Goal: Book appointment/travel/reservation

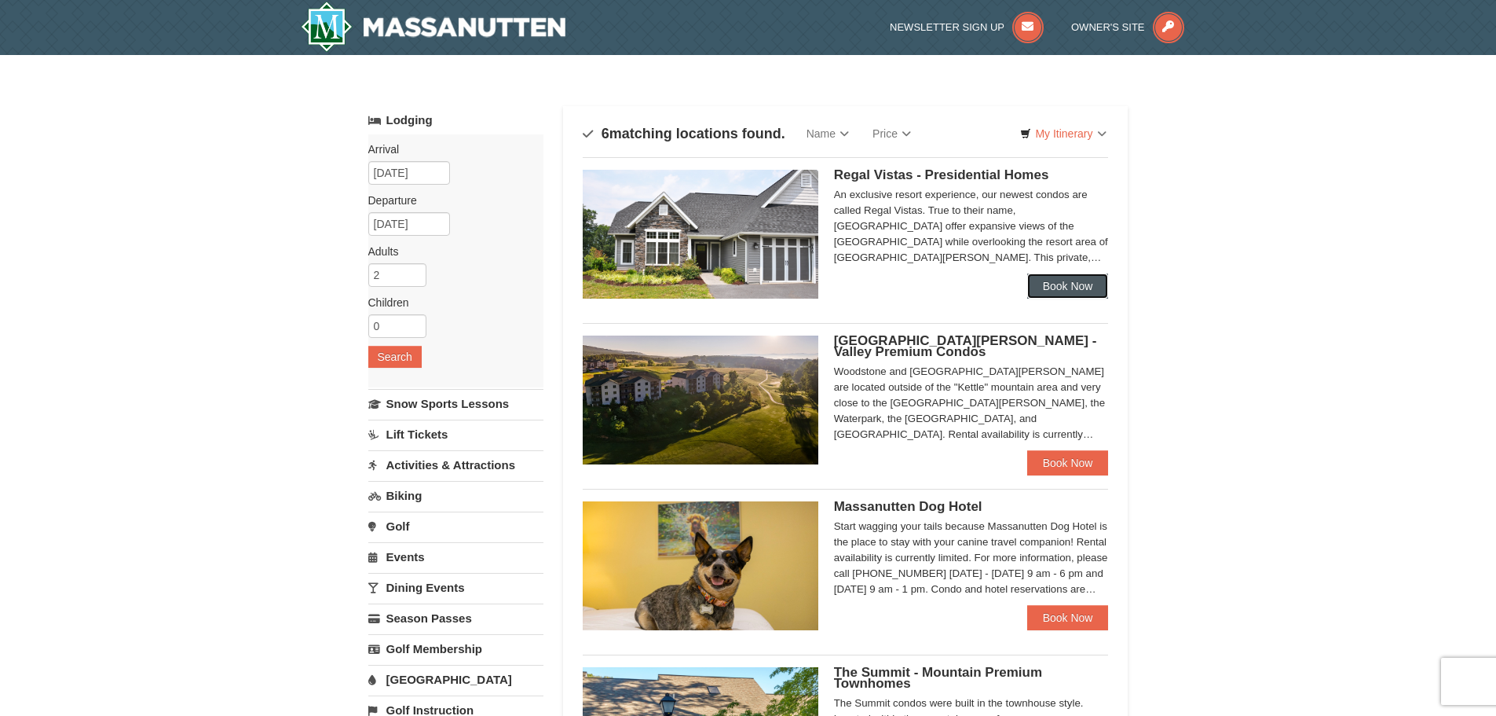
click at [1071, 285] on link "Book Now" at bounding box center [1068, 285] width 82 height 25
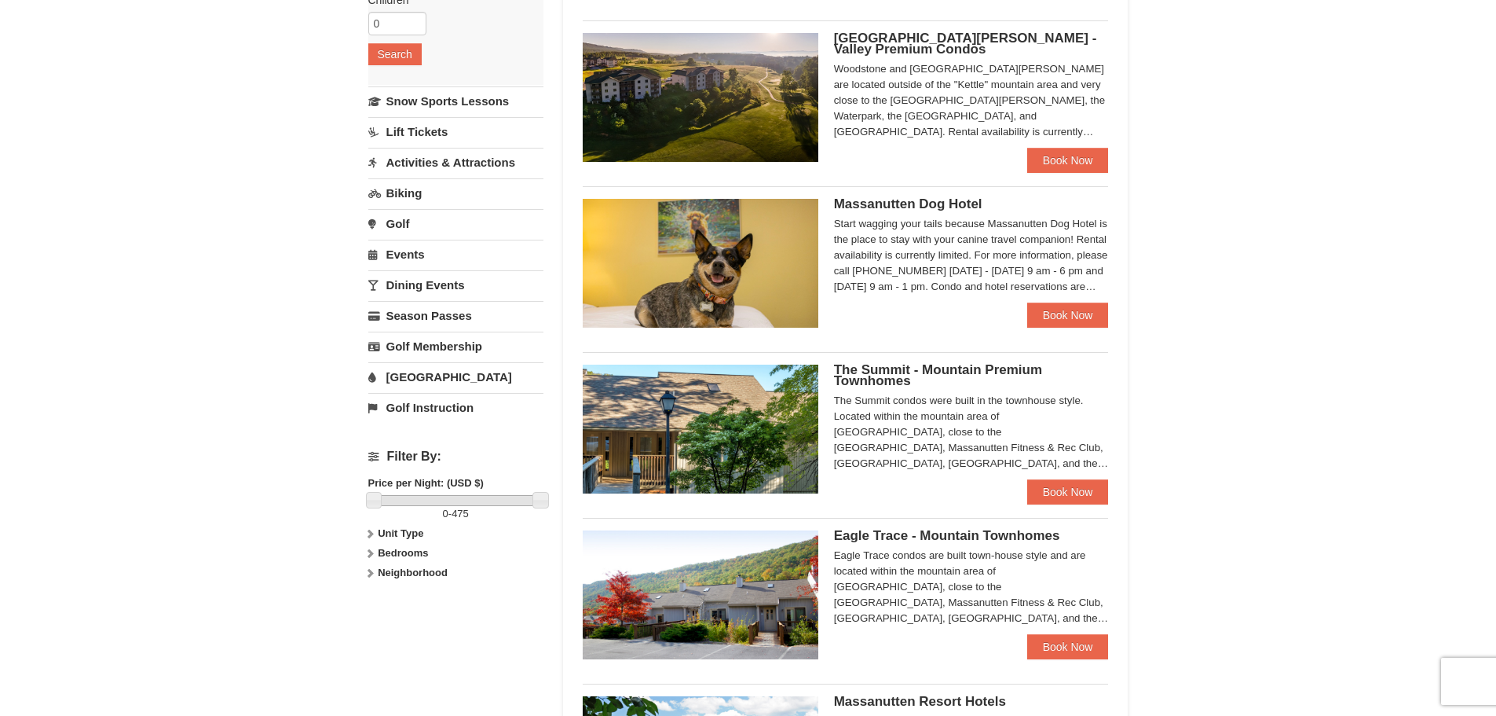
scroll to position [306, 0]
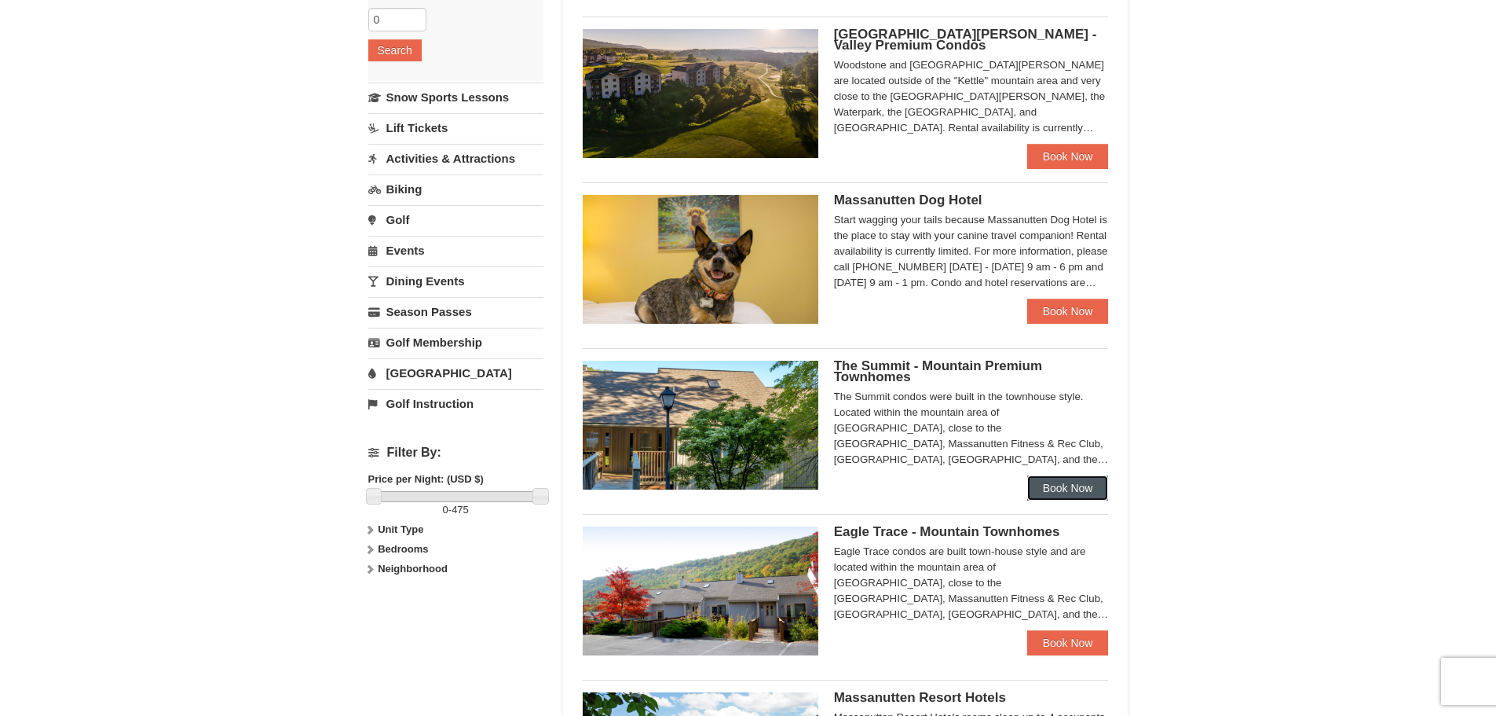
click at [1073, 485] on link "Book Now" at bounding box center [1068, 487] width 82 height 25
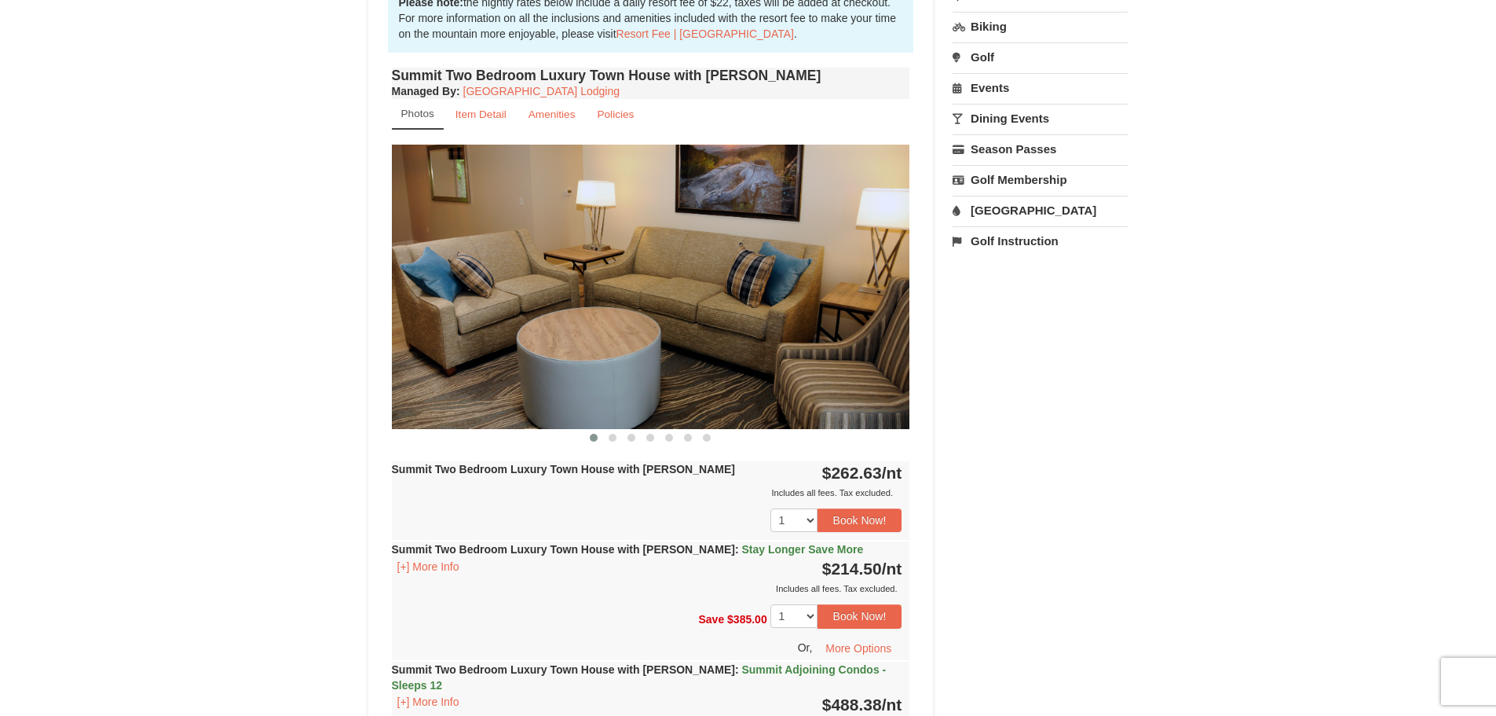
scroll to position [394, 0]
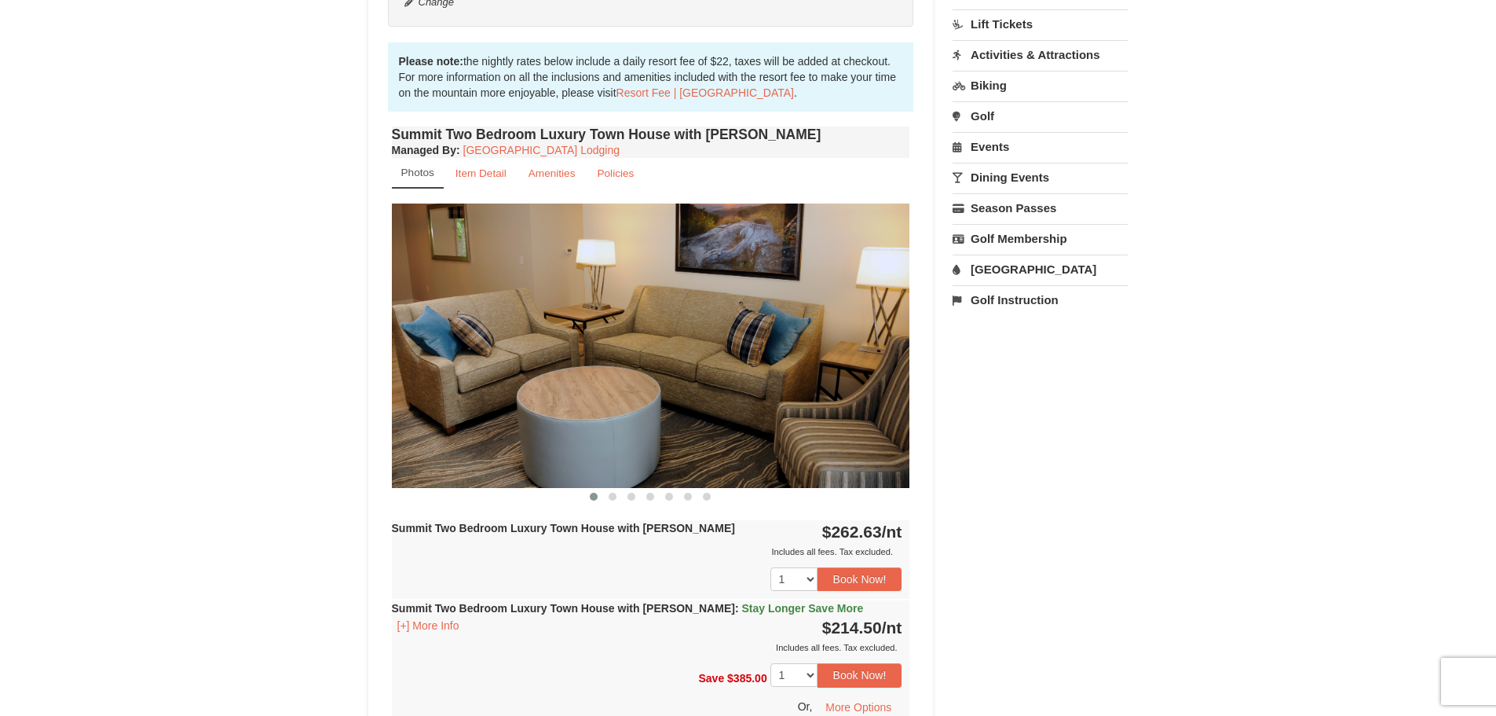
drag, startPoint x: 1500, startPoint y: 91, endPoint x: 1481, endPoint y: 156, distance: 67.9
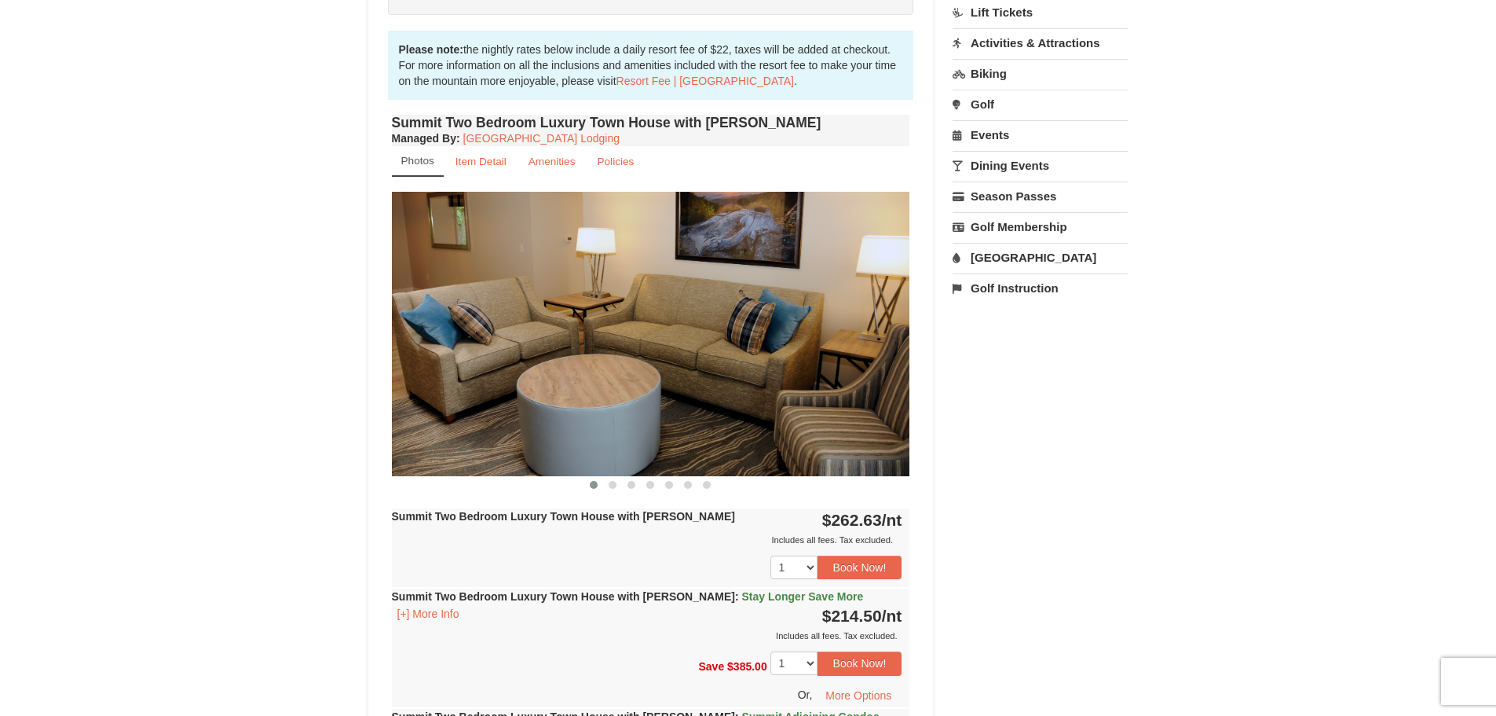
click at [415, 160] on small "Photos" at bounding box center [417, 161] width 33 height 12
click at [729, 346] on img at bounding box center [651, 334] width 518 height 284
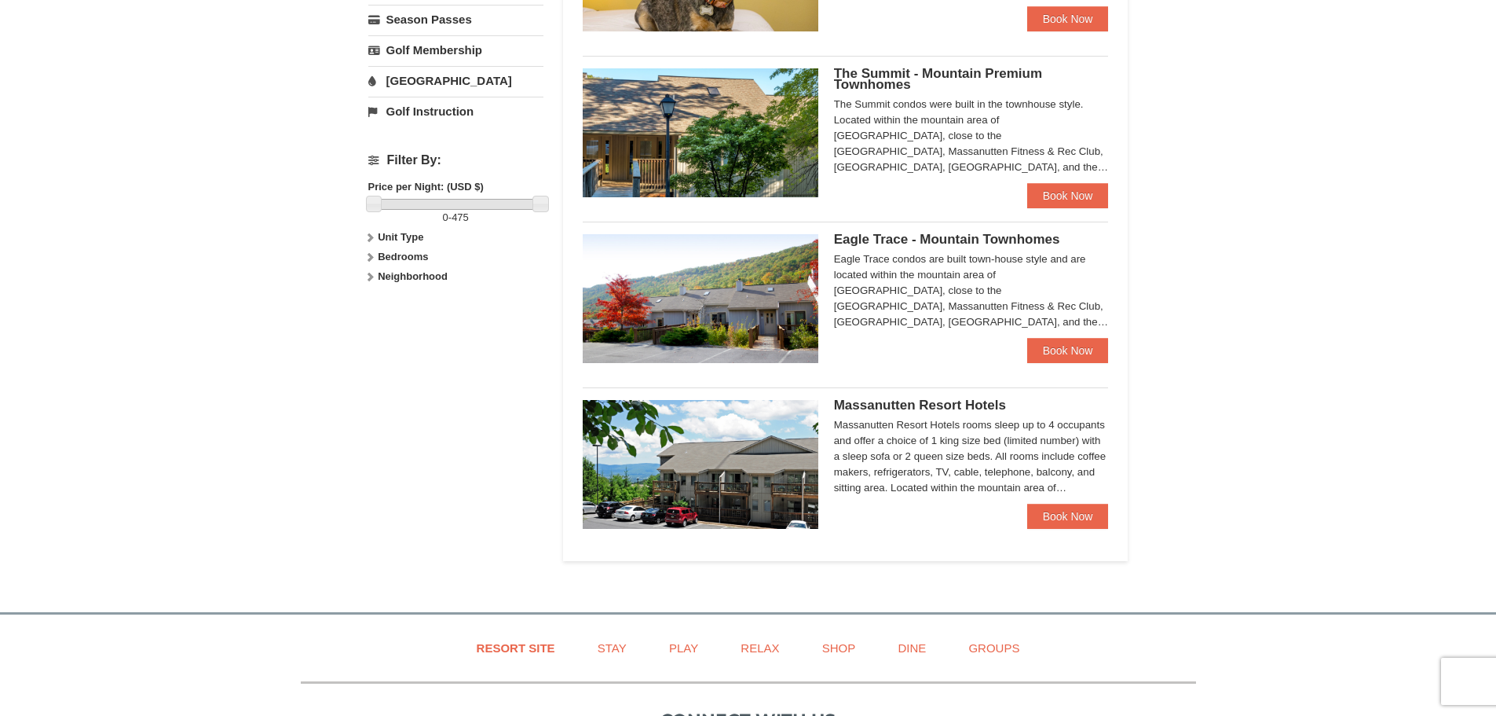
scroll to position [602, 0]
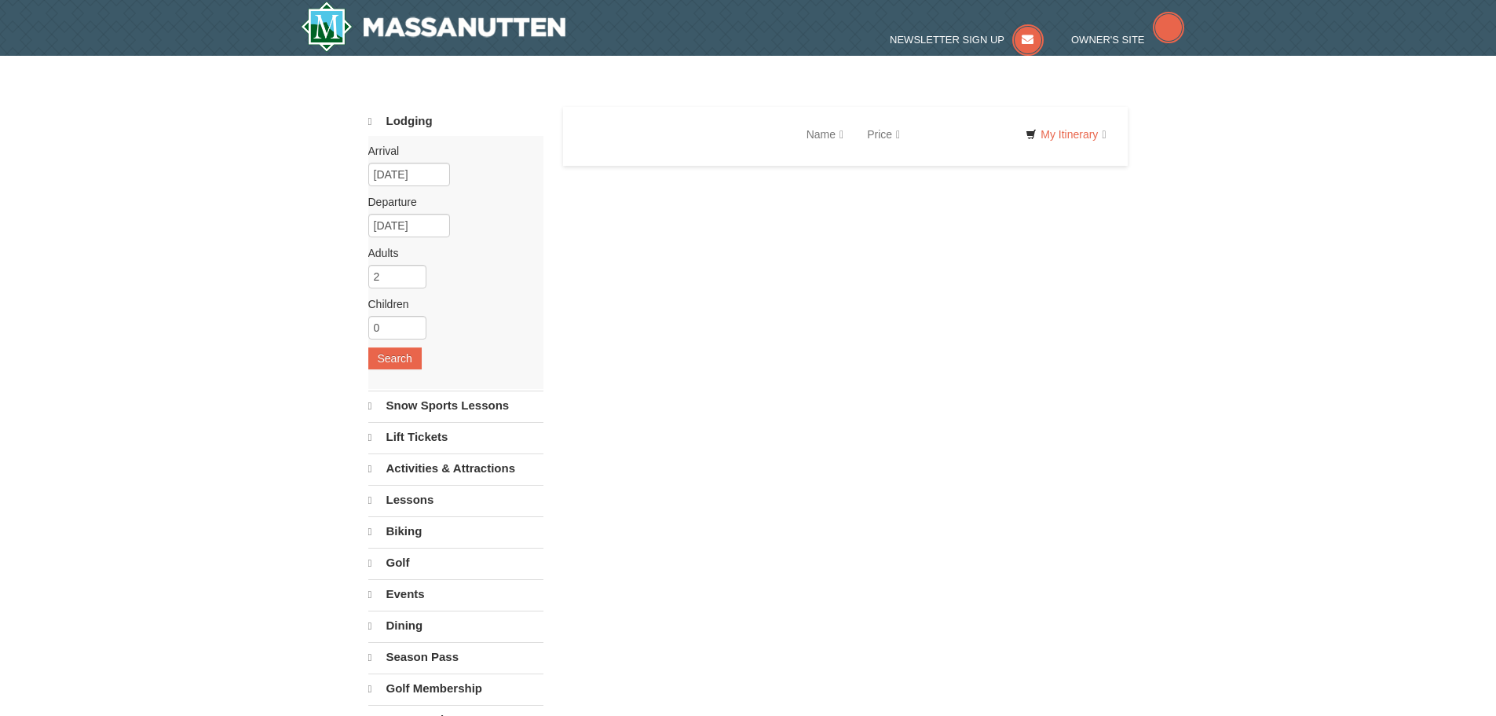
select select "9"
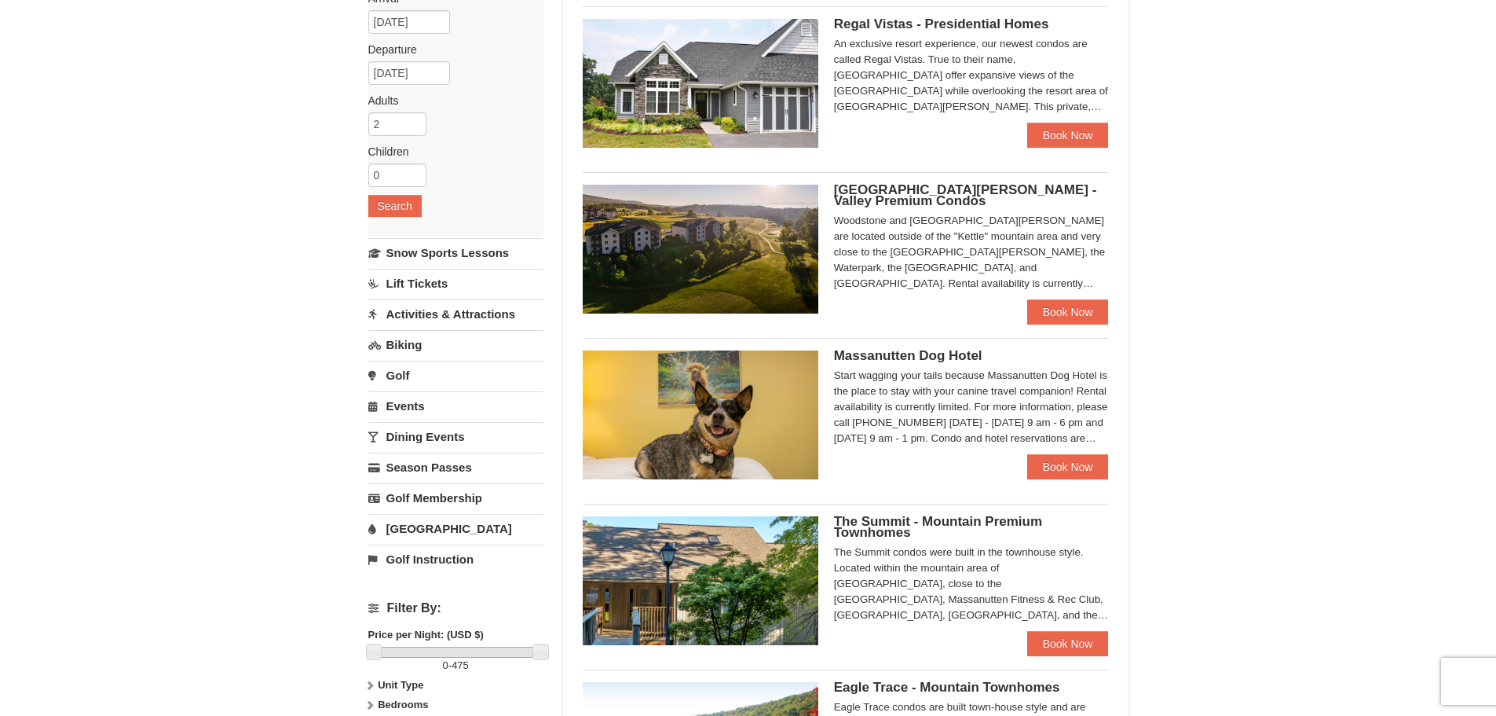
scroll to position [152, 0]
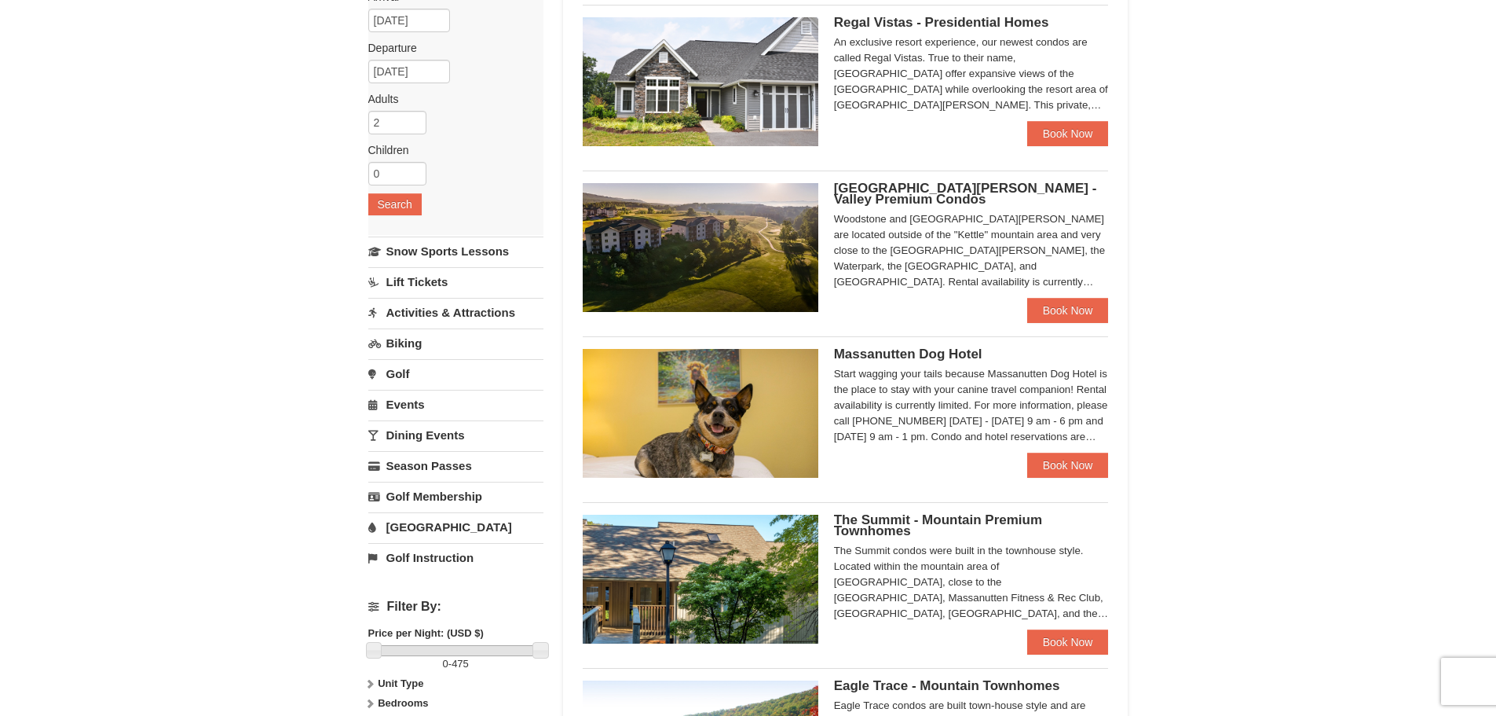
click at [409, 373] on link "Golf" at bounding box center [455, 373] width 175 height 29
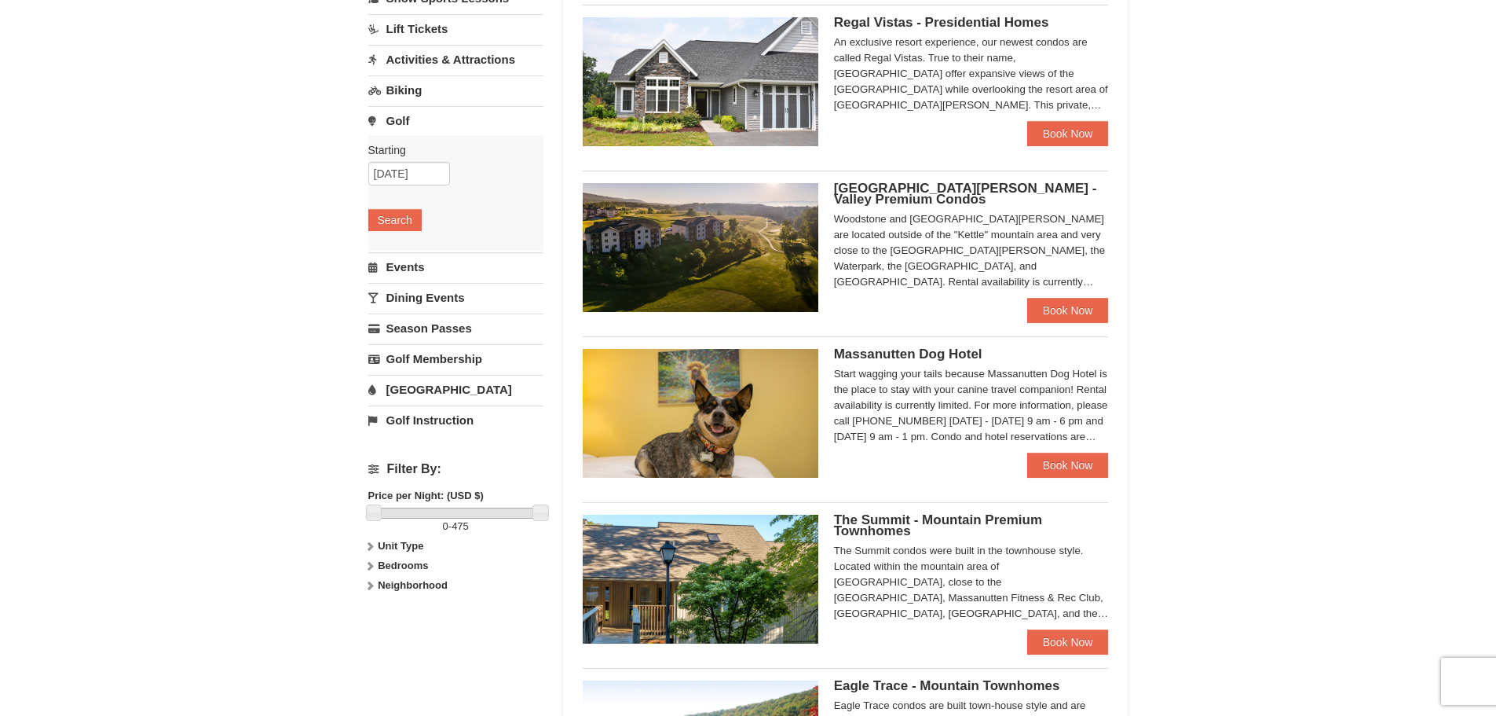
click at [380, 121] on link "Golf" at bounding box center [455, 120] width 175 height 29
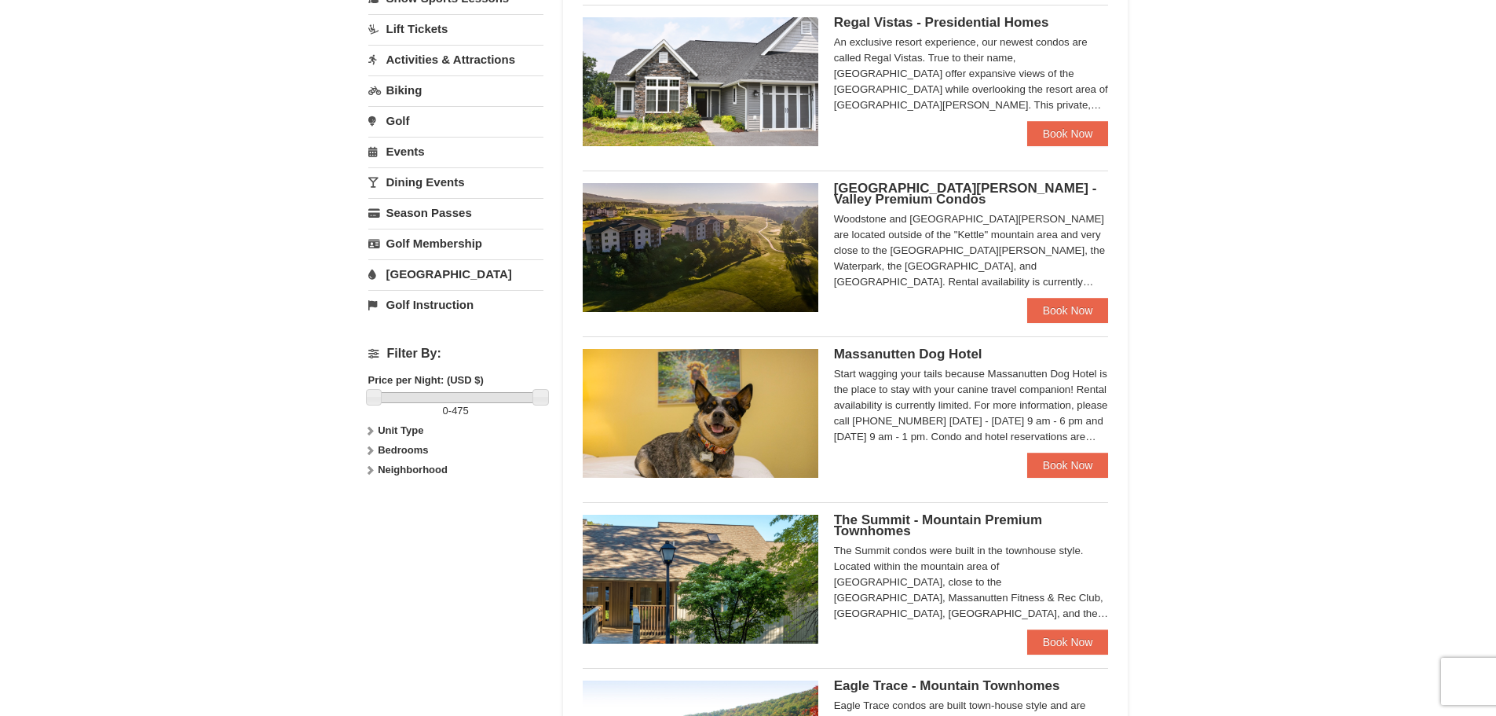
click at [417, 152] on link "Events" at bounding box center [455, 151] width 175 height 29
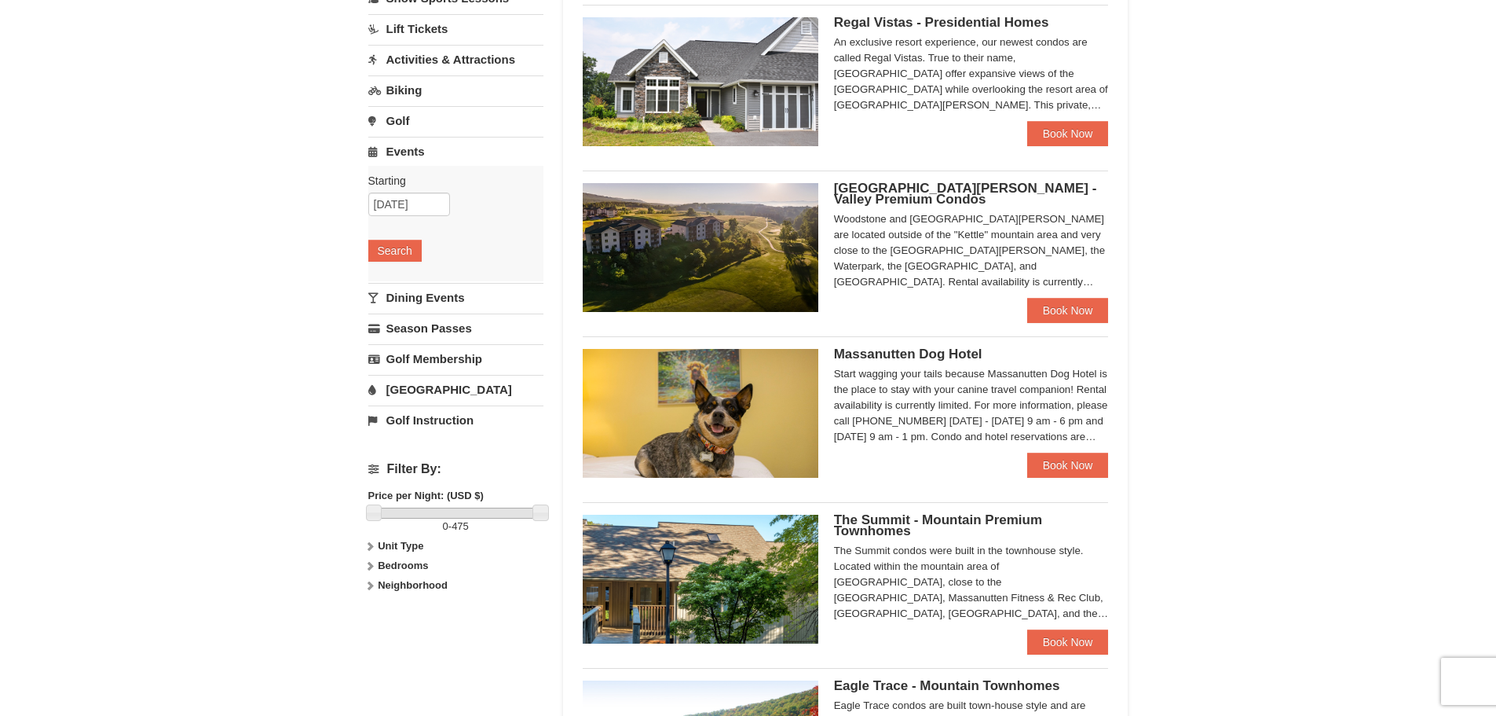
click at [389, 120] on link "Golf" at bounding box center [455, 120] width 175 height 29
click at [392, 220] on button "Search" at bounding box center [394, 220] width 53 height 22
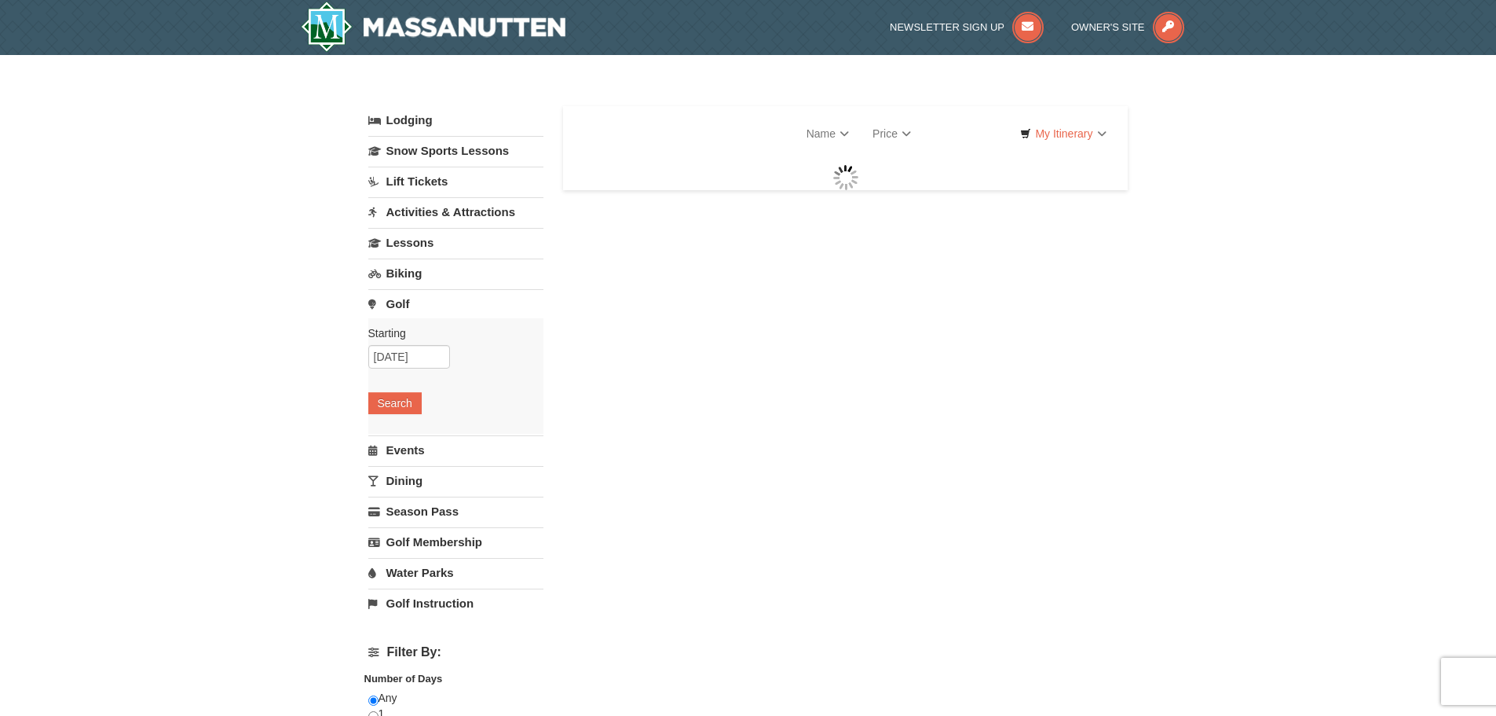
select select "9"
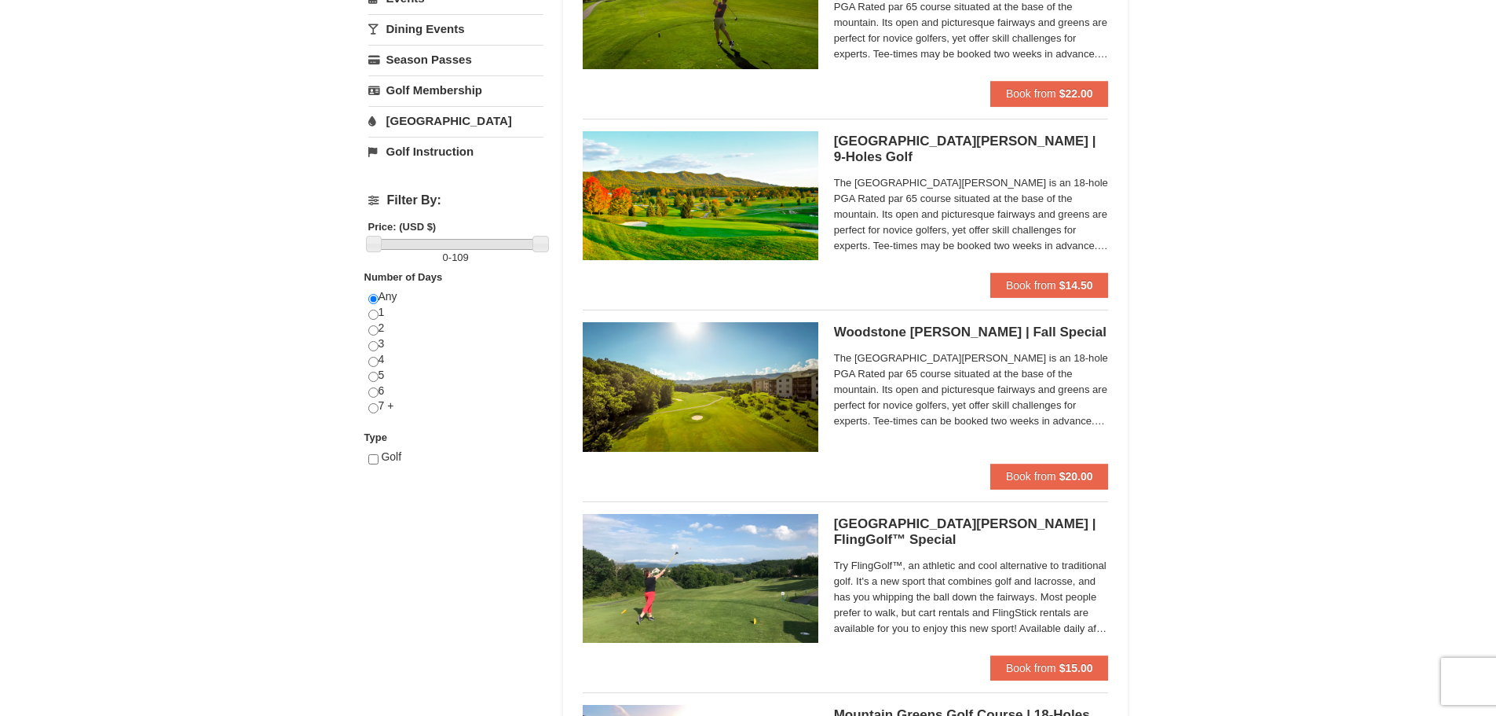
scroll to position [588, 0]
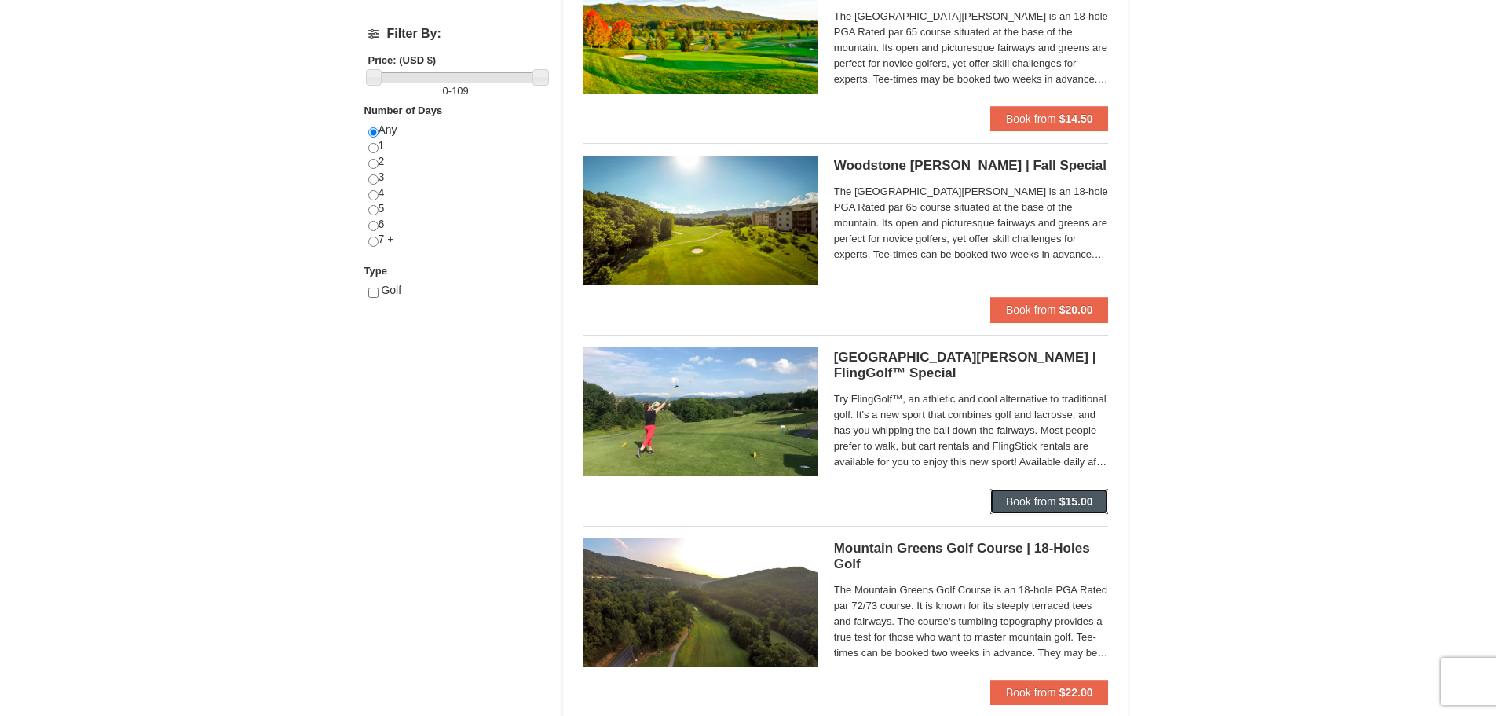
click at [1035, 500] on span "Book from" at bounding box center [1031, 501] width 50 height 13
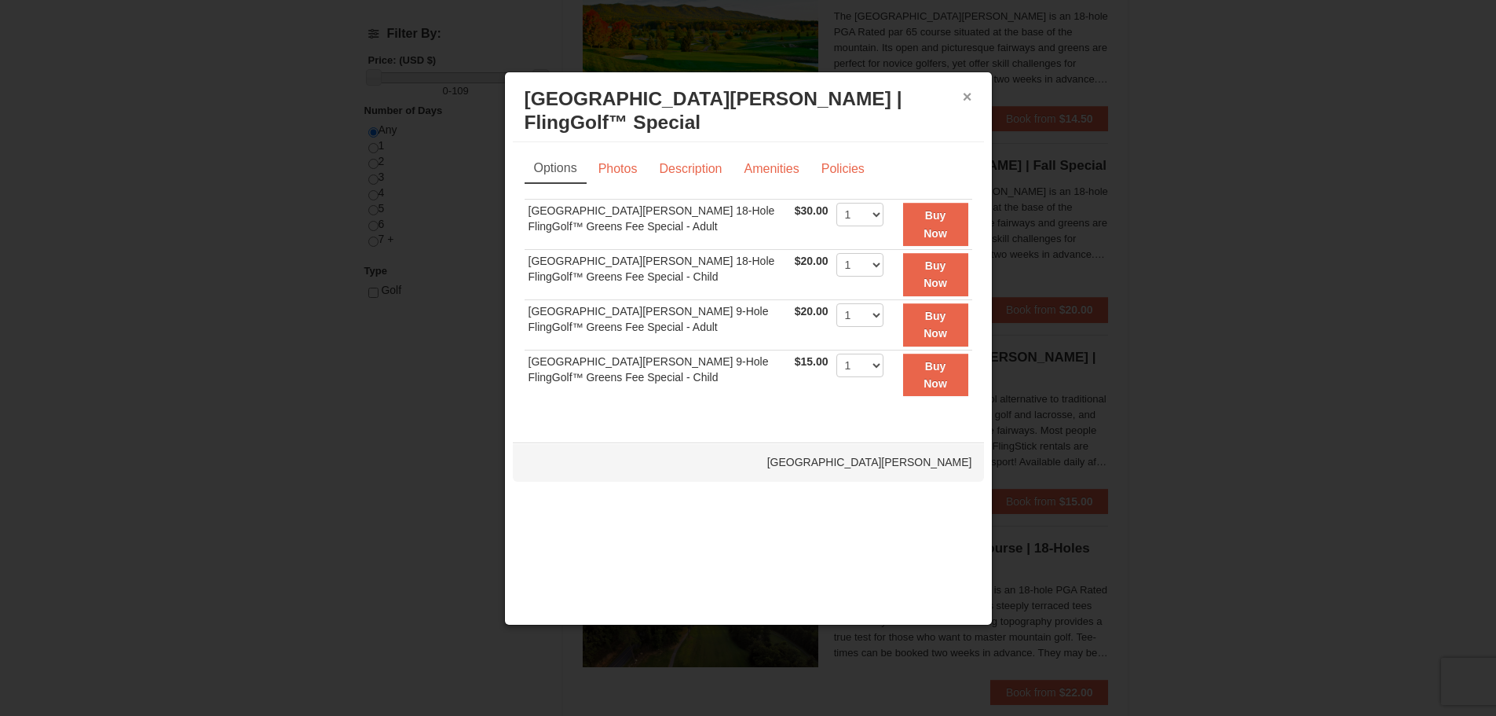
click at [969, 92] on button "×" at bounding box center [967, 97] width 9 height 16
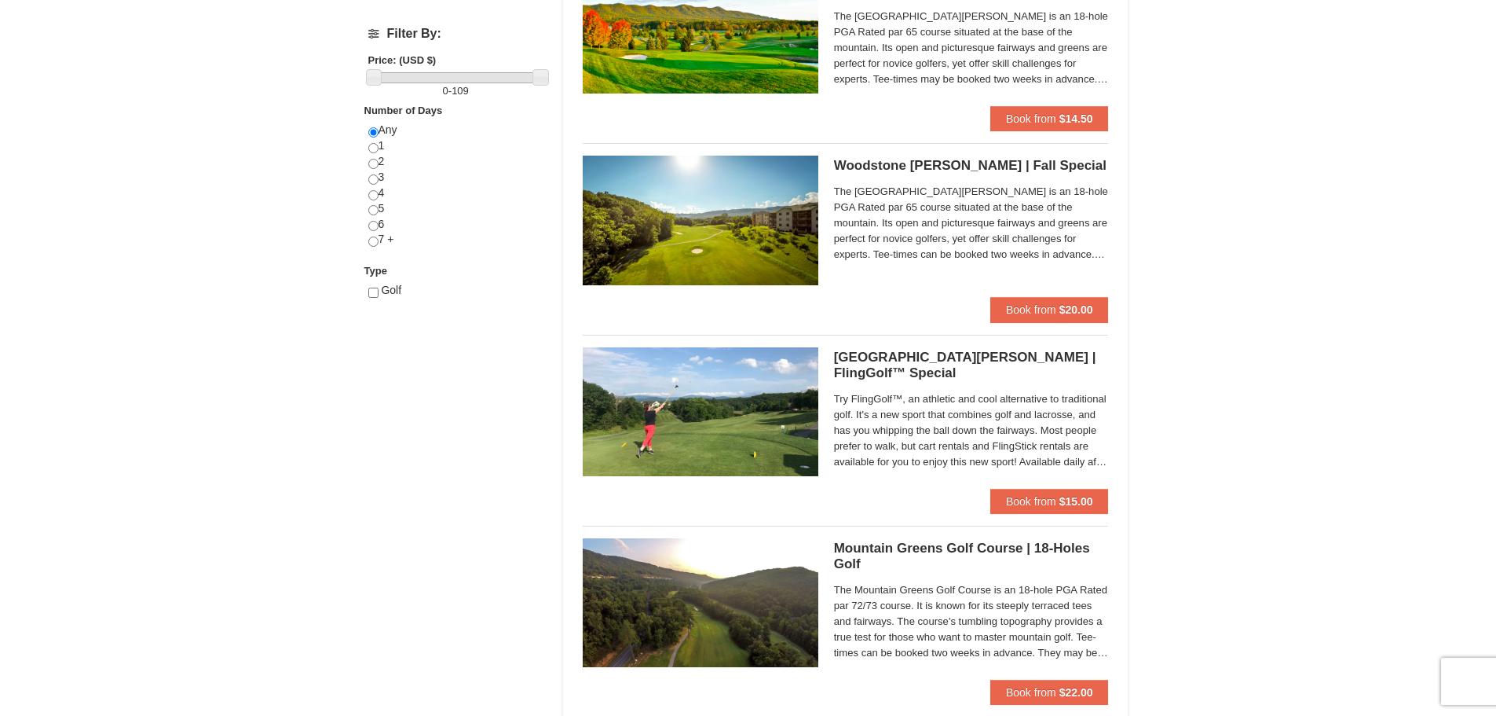
click at [760, 414] on img at bounding box center [701, 411] width 236 height 129
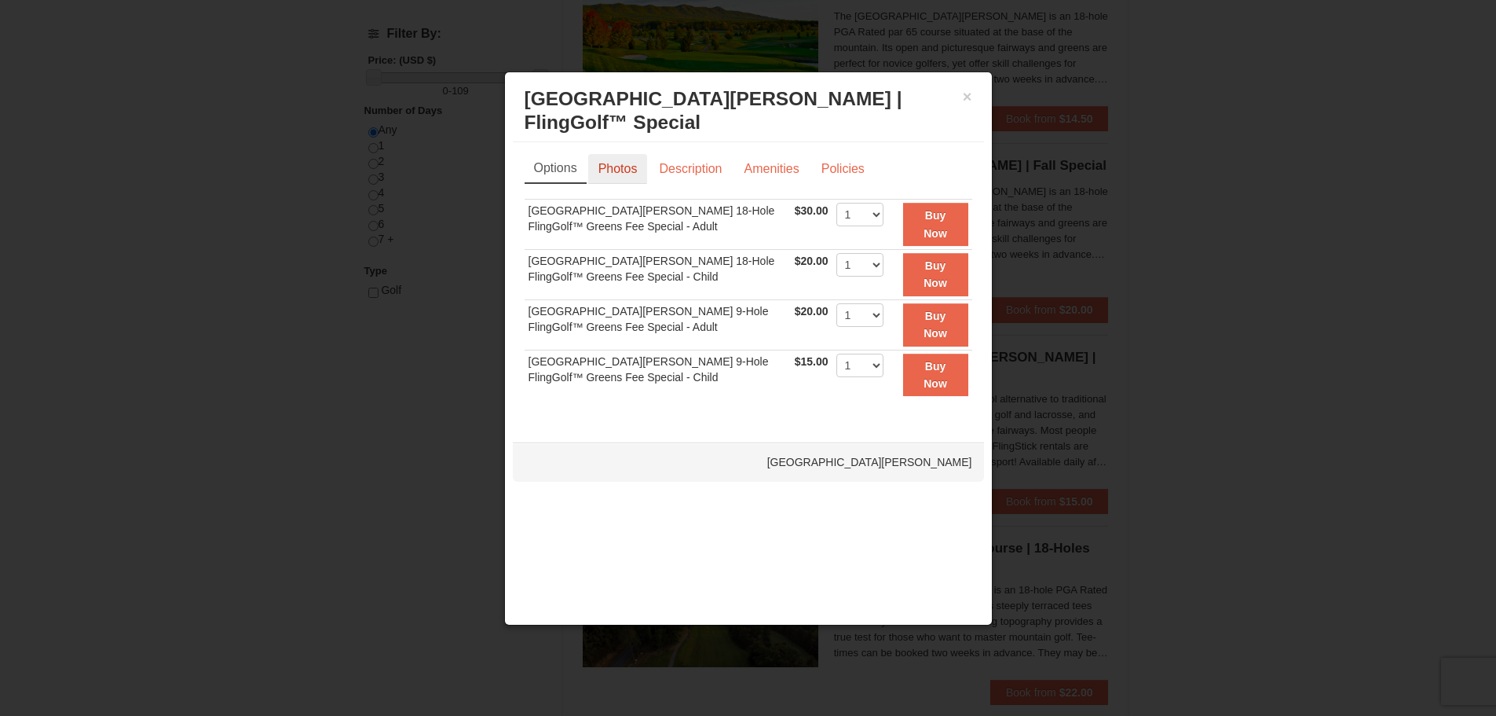
click at [621, 167] on link "Photos" at bounding box center [618, 169] width 60 height 30
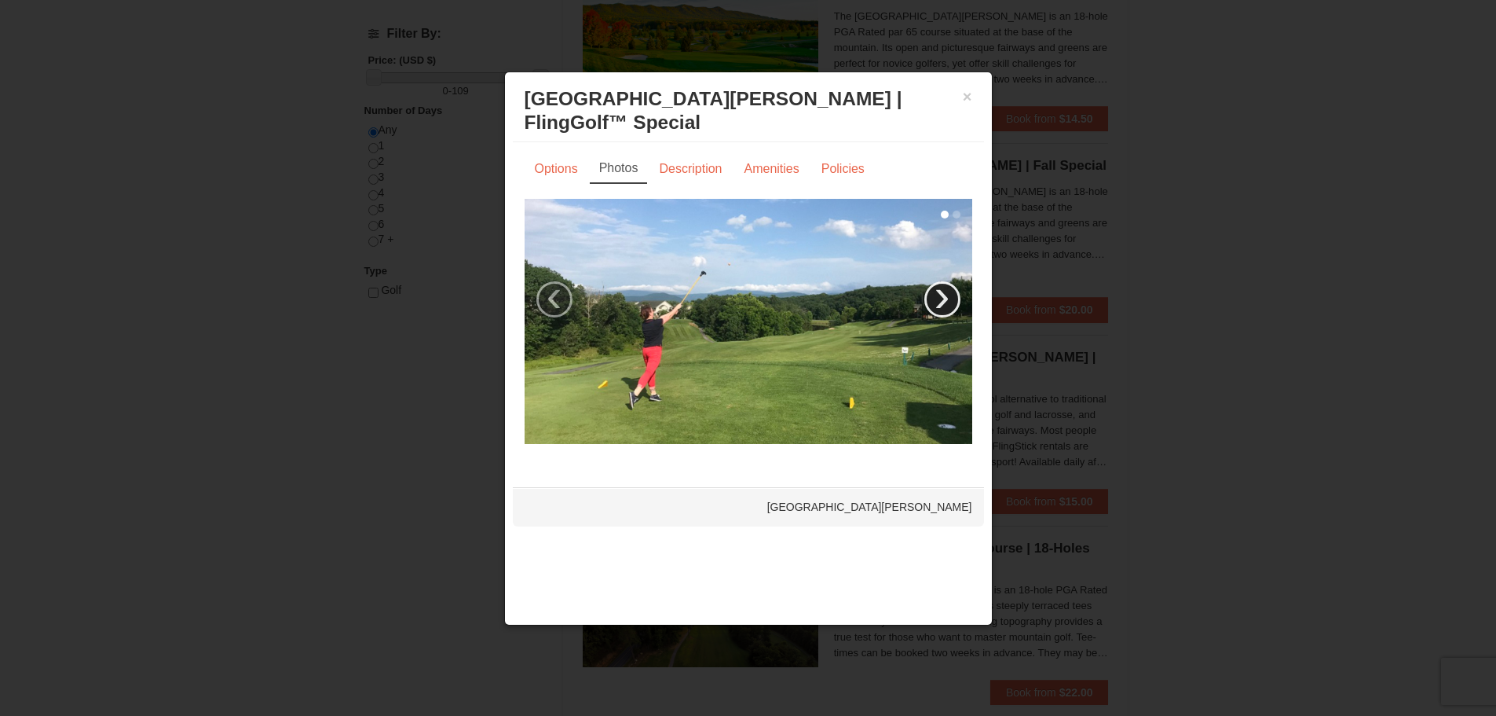
click at [946, 299] on link "›" at bounding box center [943, 299] width 36 height 36
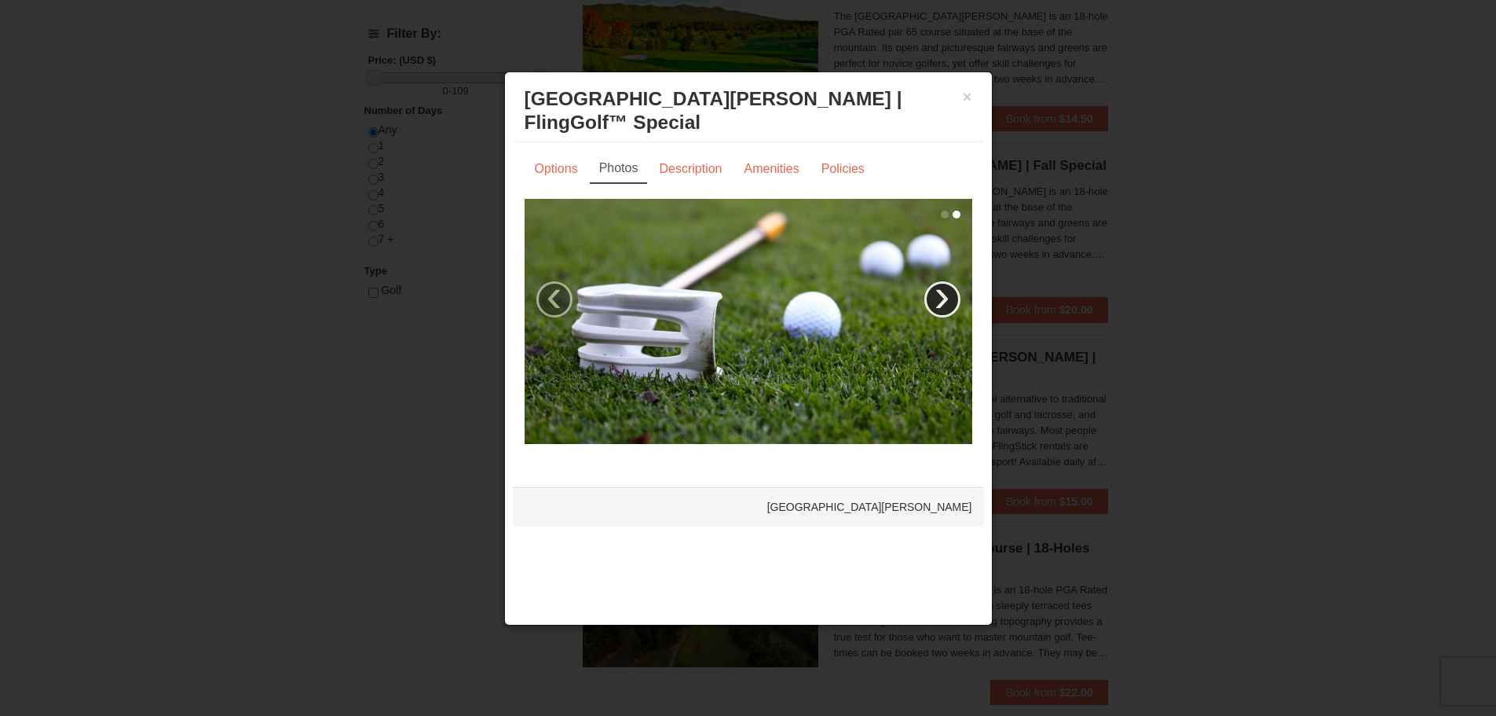
click at [946, 298] on link "›" at bounding box center [943, 299] width 36 height 36
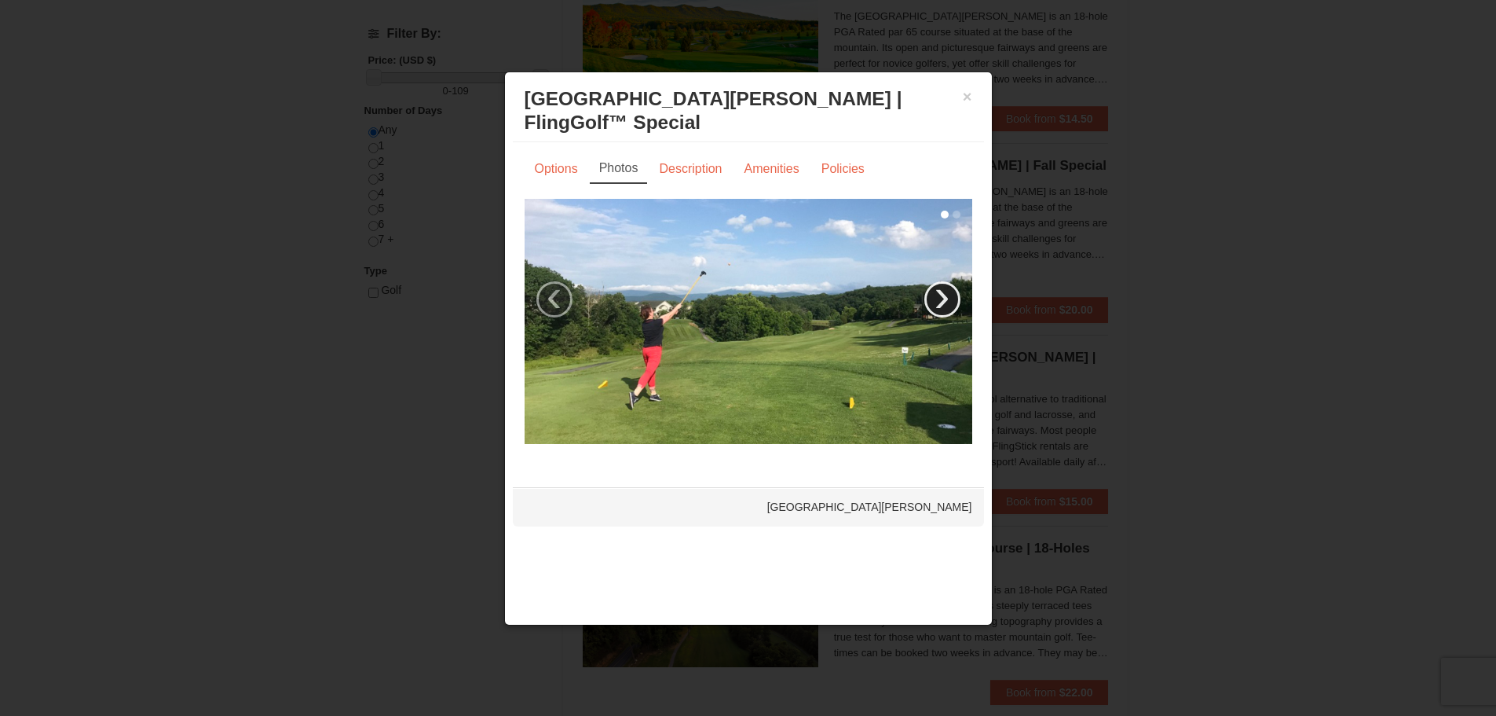
click at [946, 299] on link "›" at bounding box center [943, 299] width 36 height 36
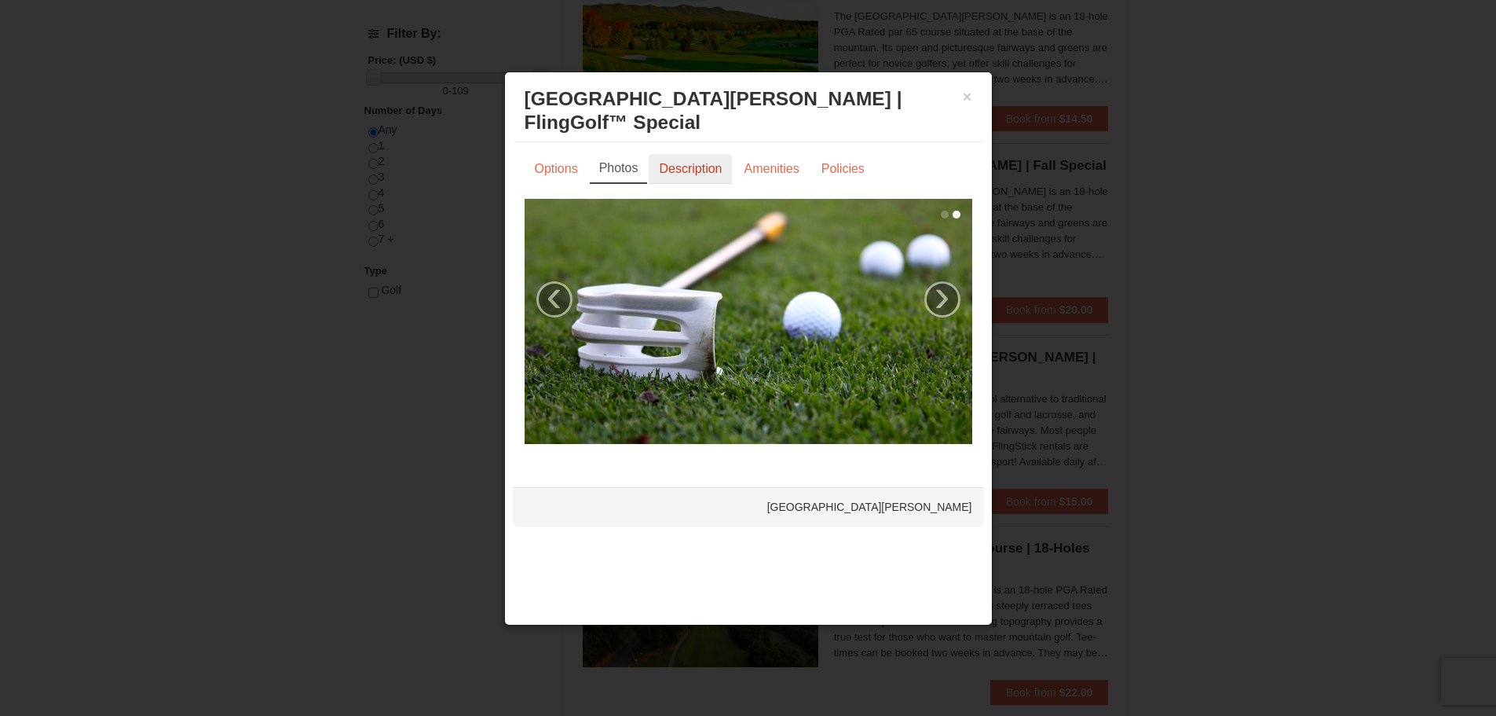
click at [695, 178] on link "Description" at bounding box center [690, 169] width 83 height 30
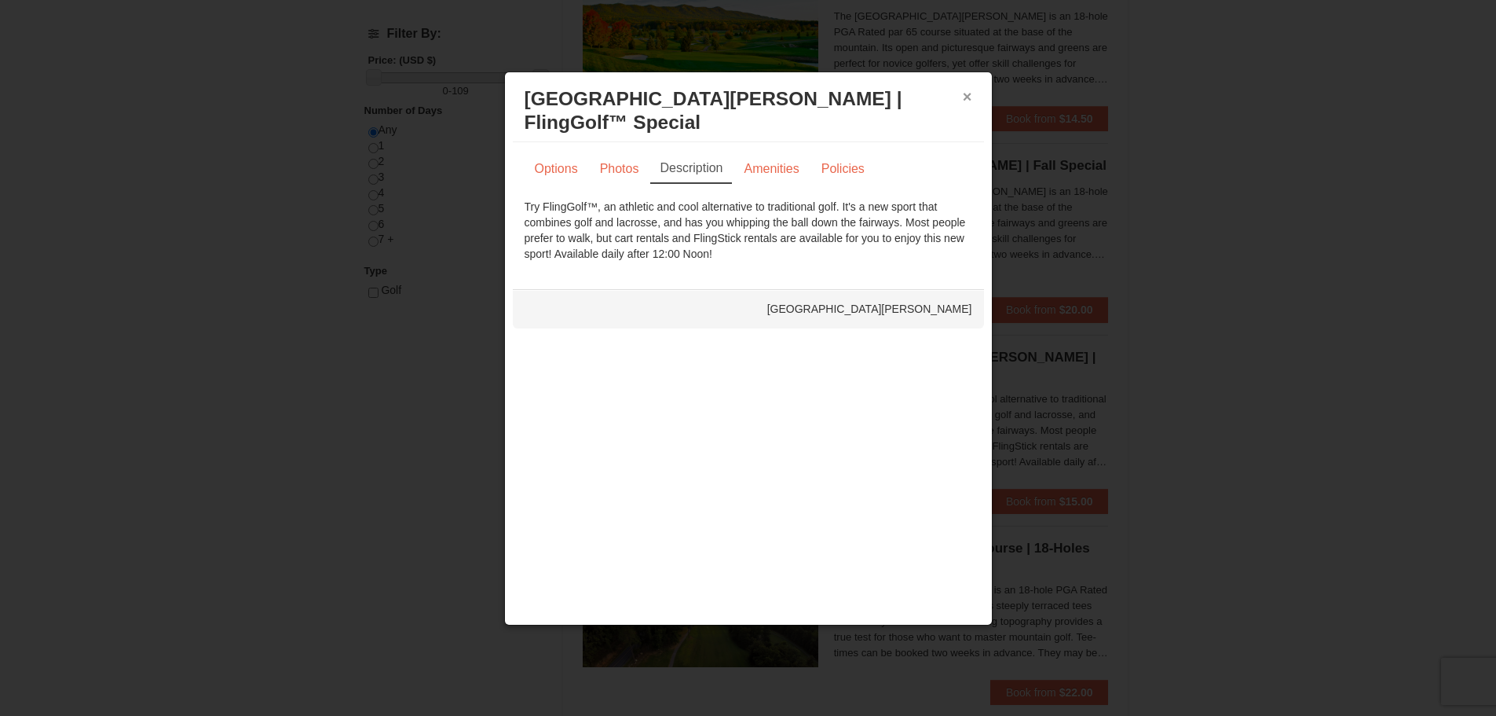
click at [969, 95] on button "×" at bounding box center [967, 97] width 9 height 16
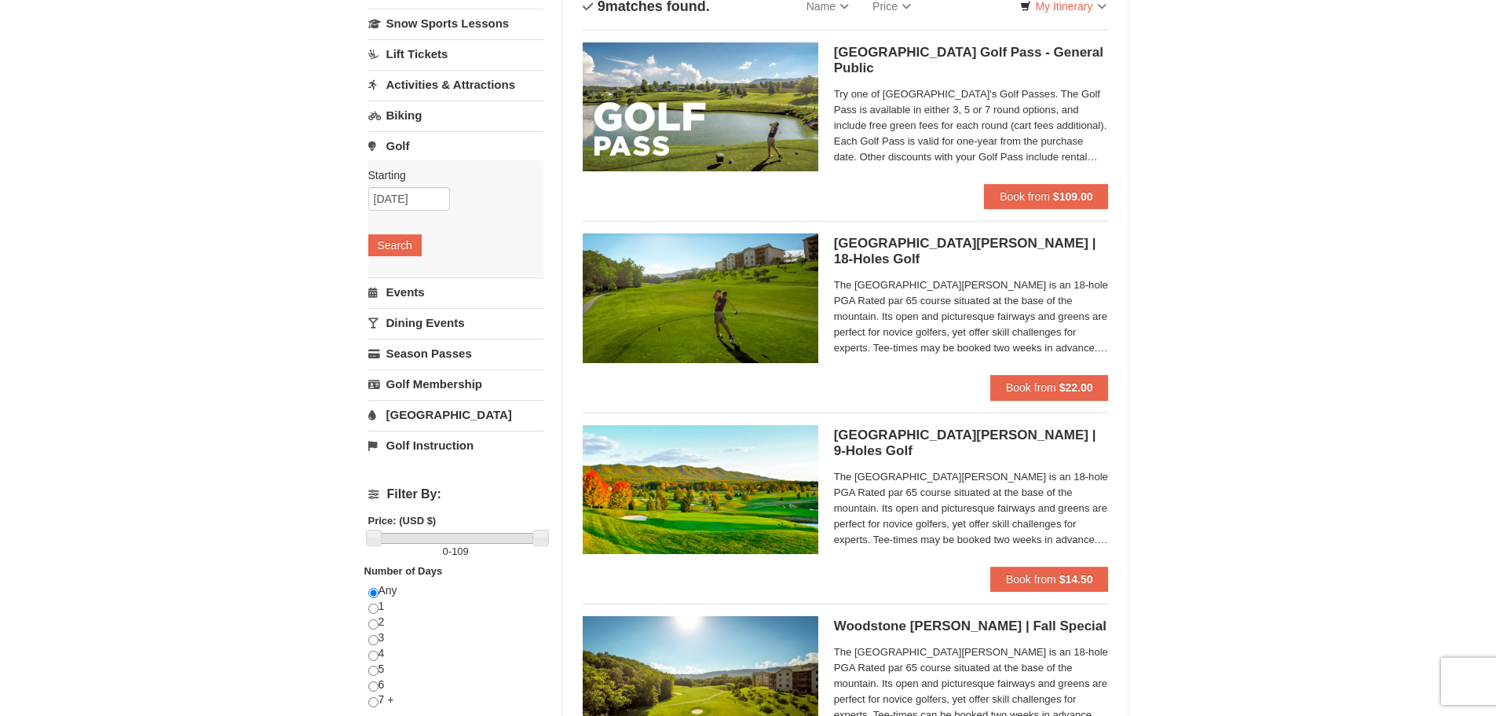
scroll to position [132, 0]
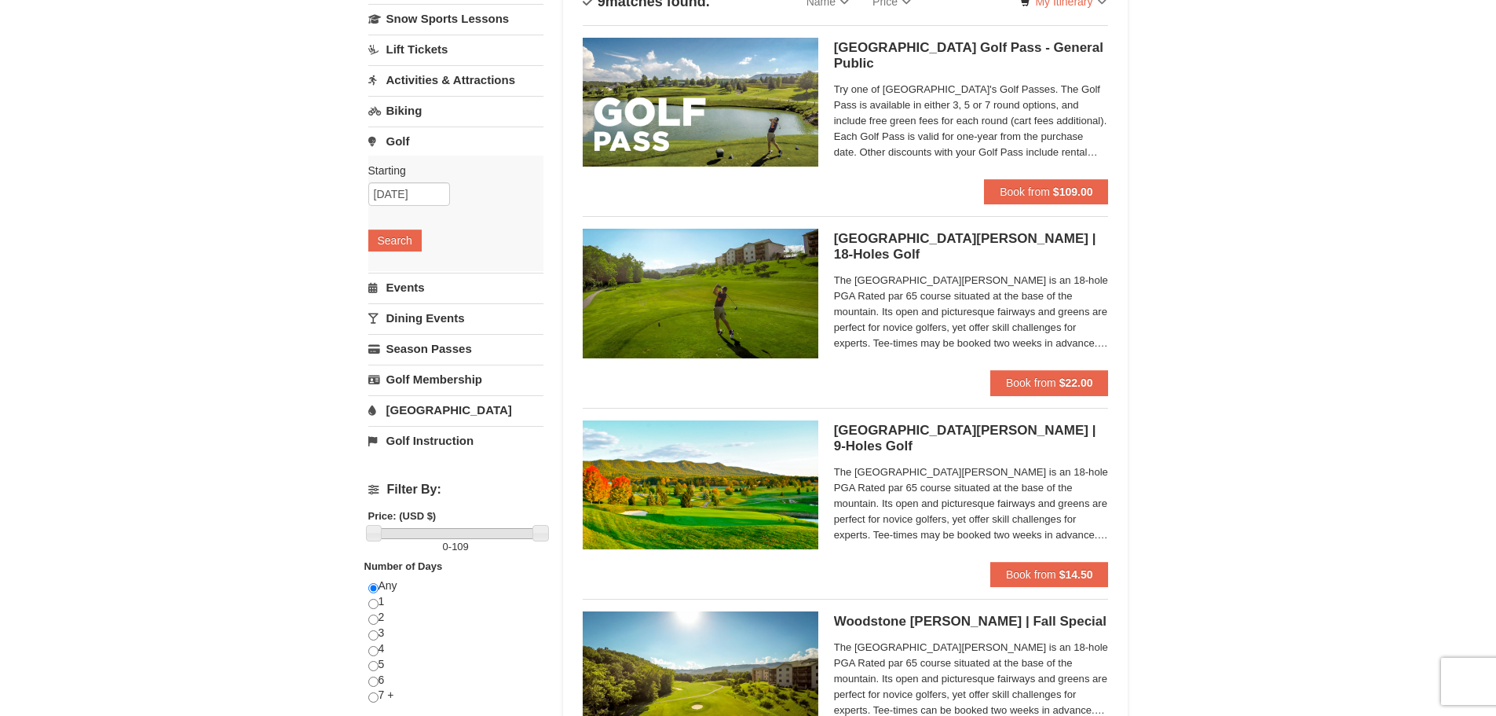
click at [384, 143] on link "Golf" at bounding box center [455, 140] width 175 height 29
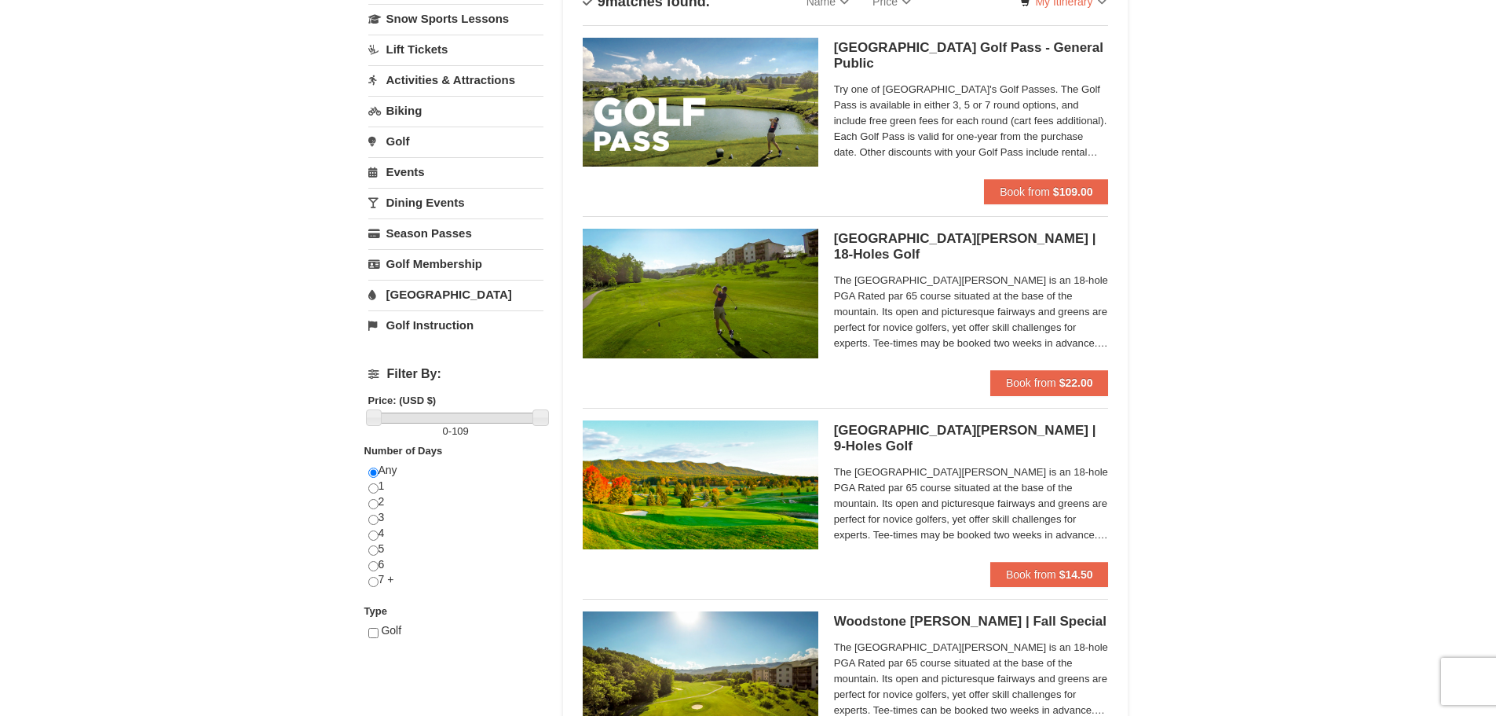
click at [409, 87] on link "Activities & Attractions" at bounding box center [455, 79] width 175 height 29
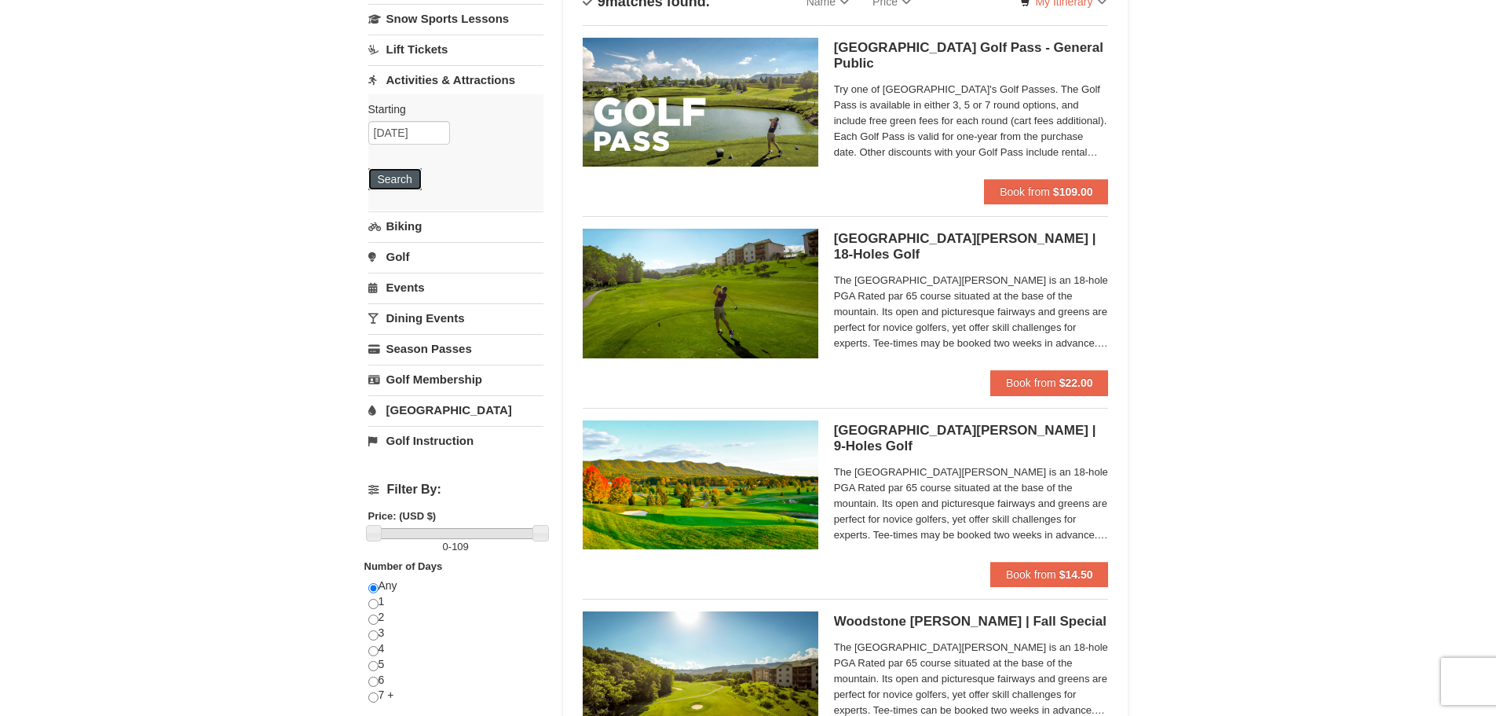
click at [387, 177] on button "Search" at bounding box center [394, 179] width 53 height 22
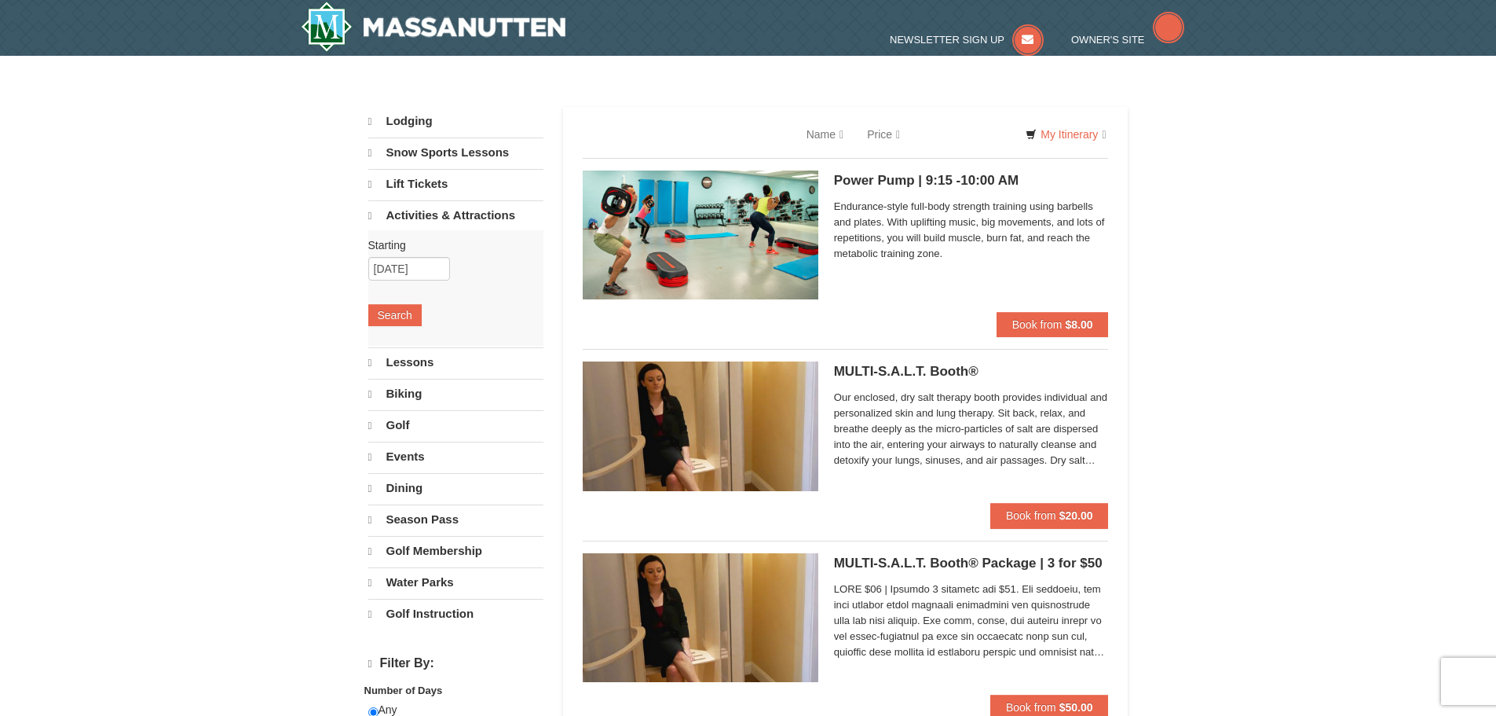
select select "9"
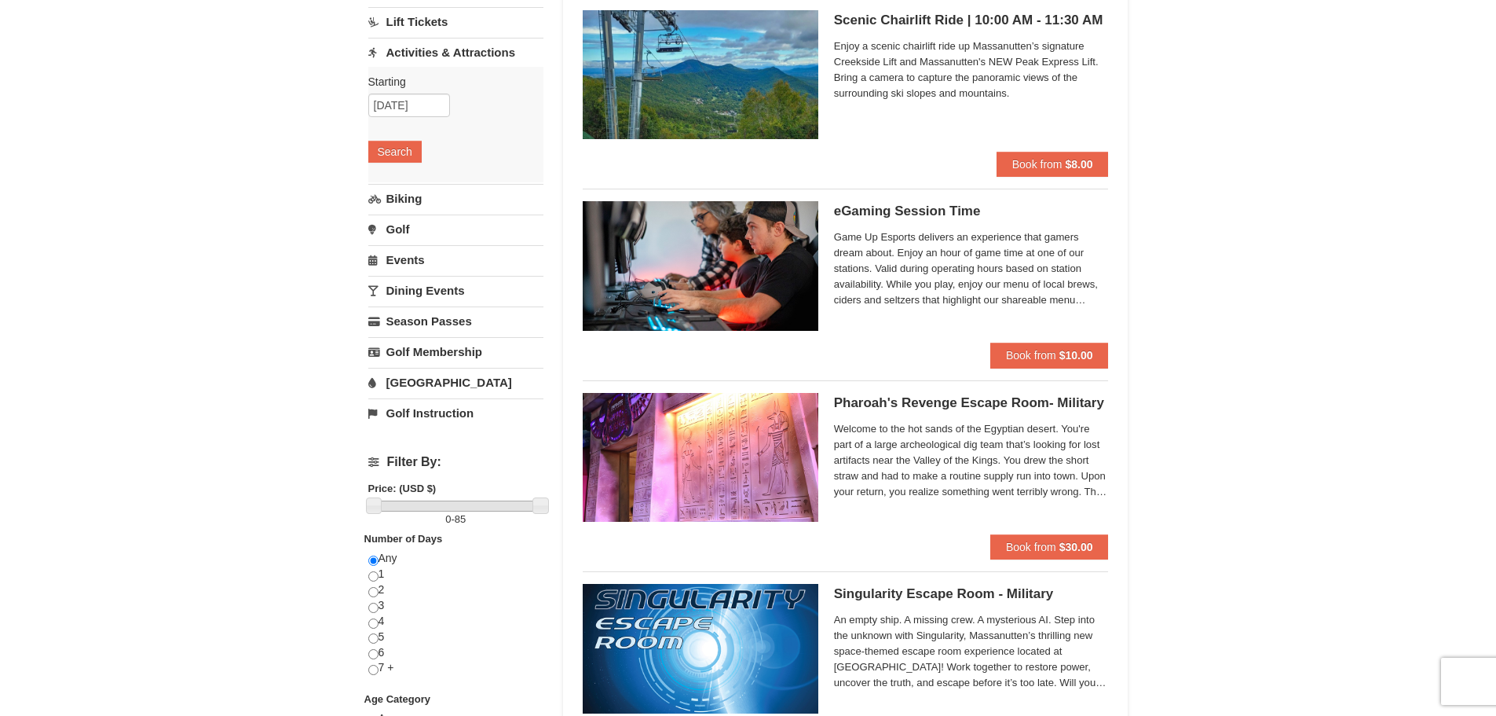
scroll to position [167, 0]
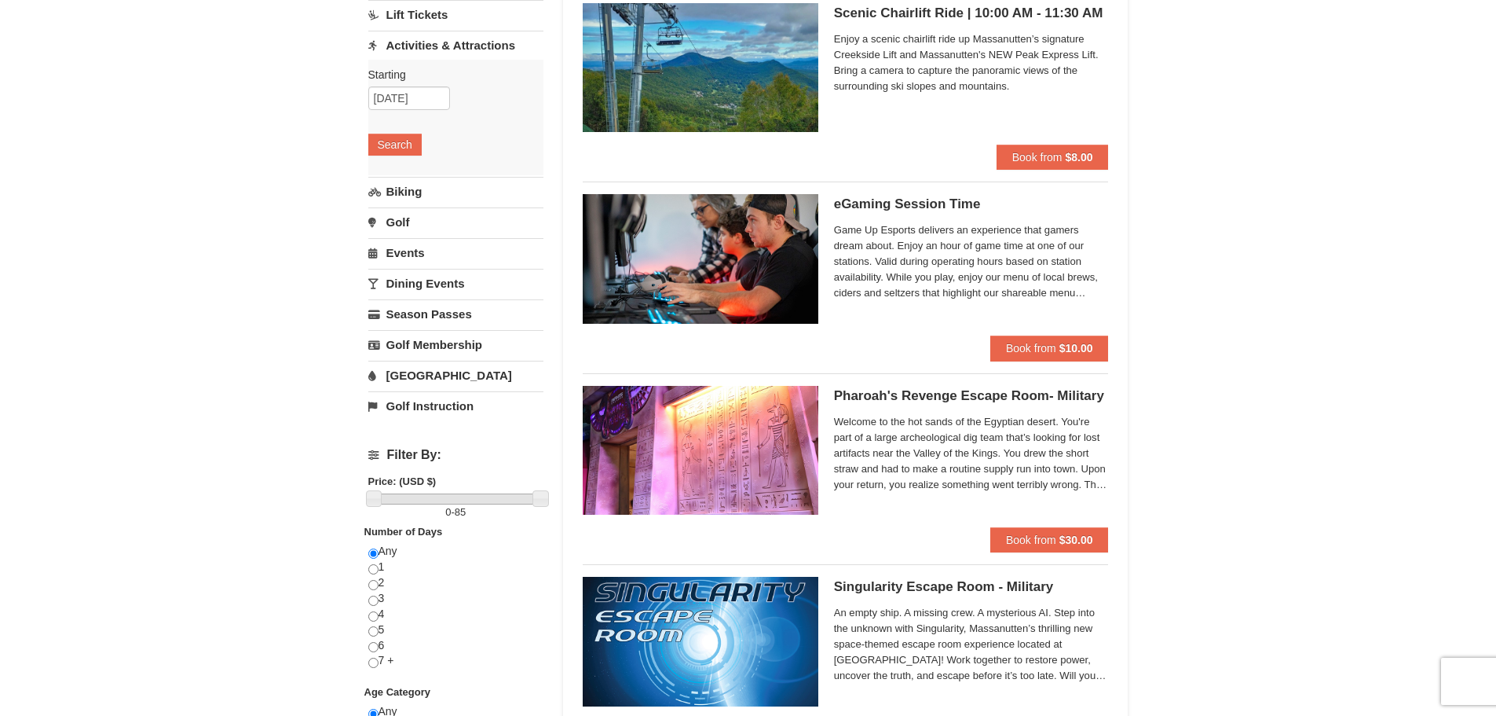
click at [379, 47] on link "Activities & Attractions" at bounding box center [455, 45] width 175 height 29
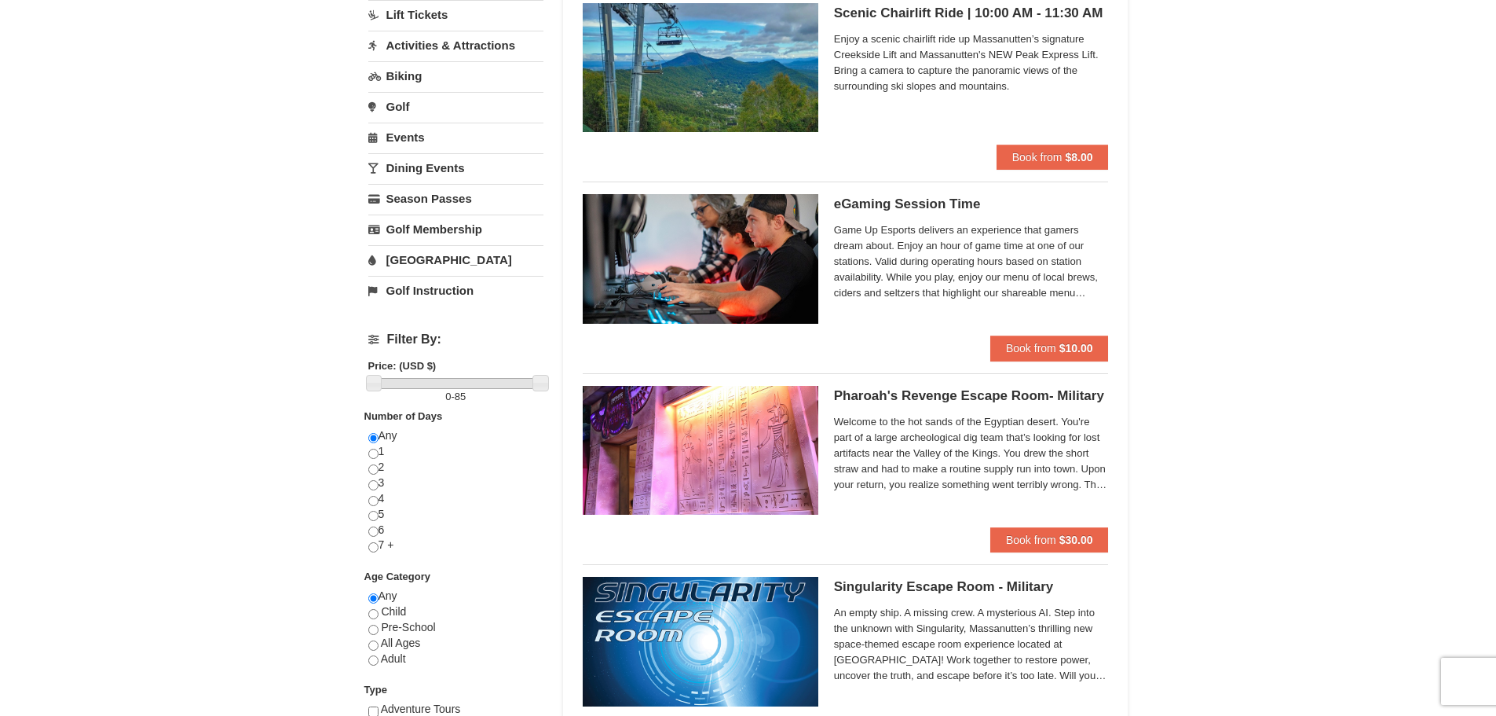
click at [408, 163] on link "Dining Events" at bounding box center [455, 167] width 175 height 29
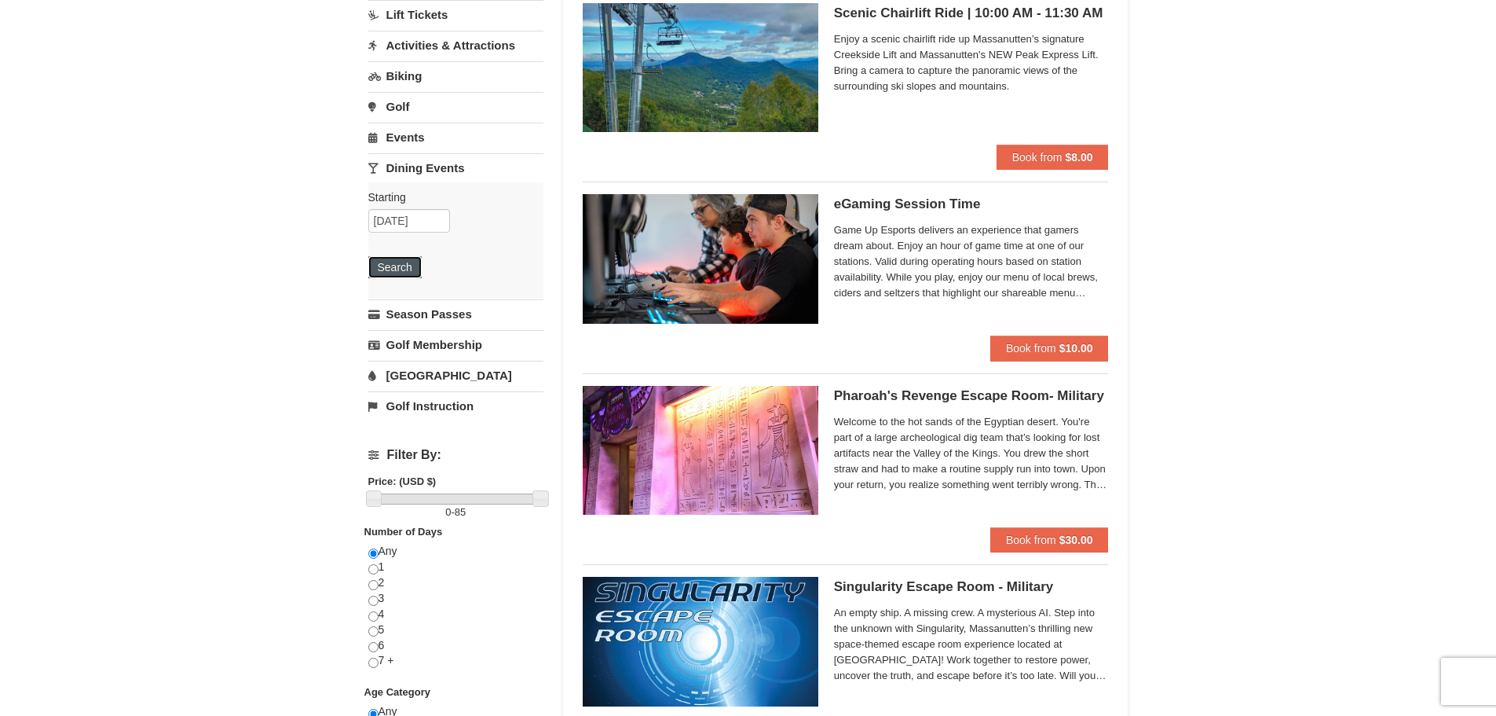
click at [386, 269] on button "Search" at bounding box center [394, 267] width 53 height 22
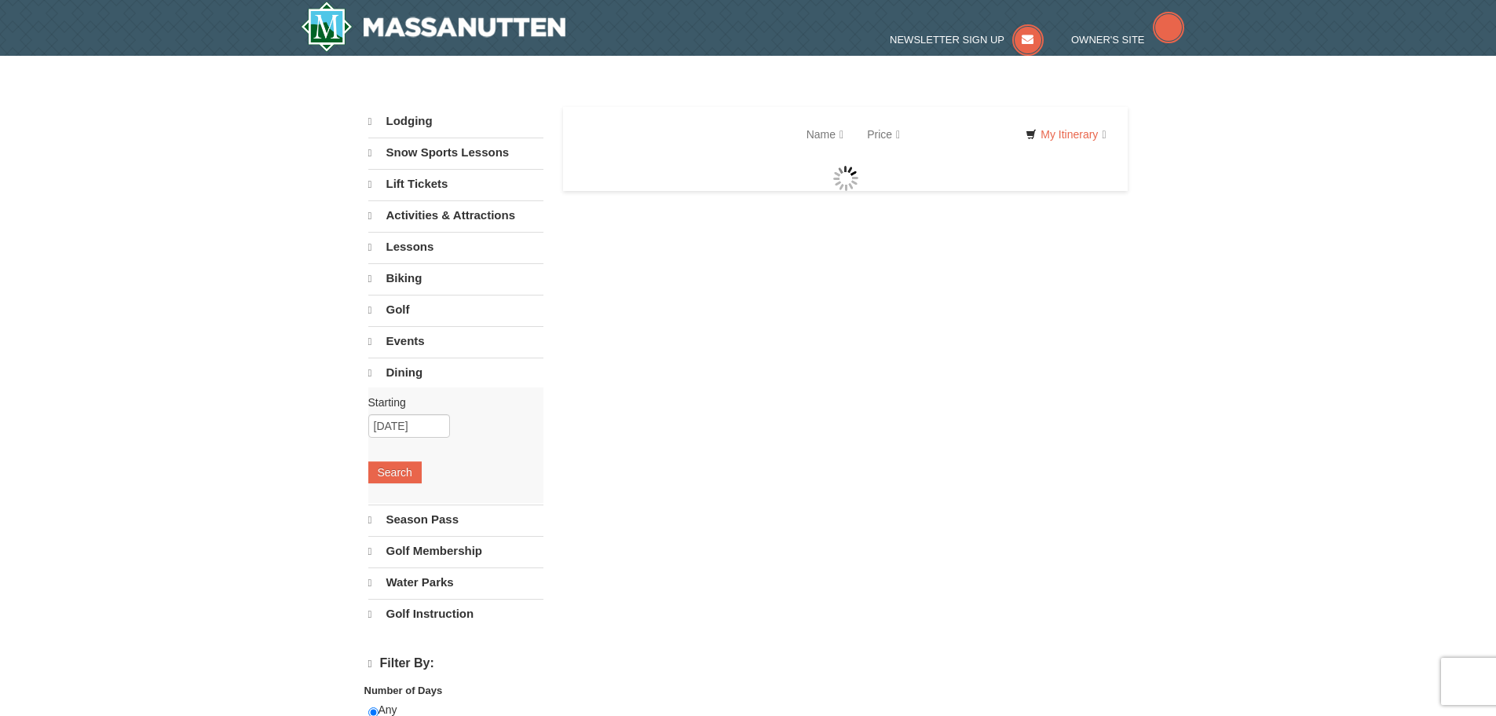
select select "9"
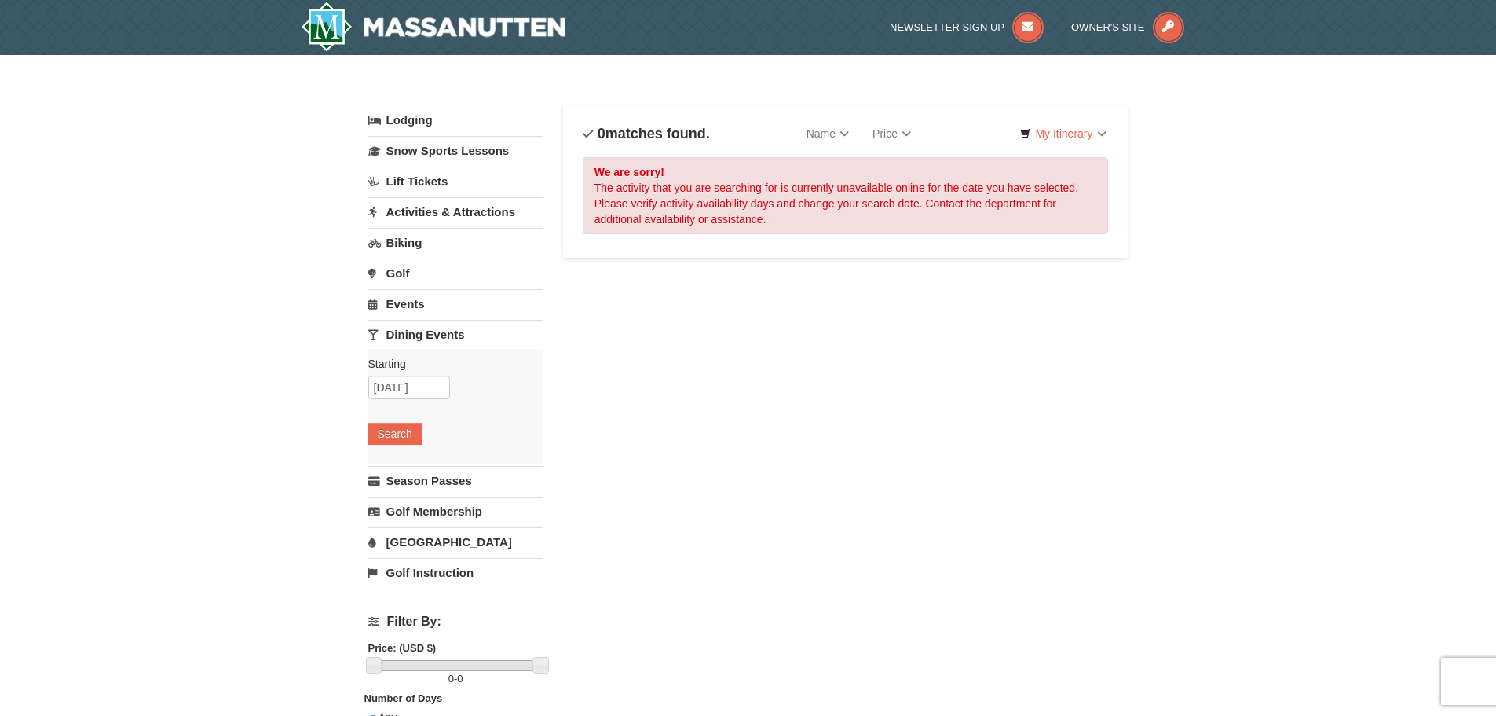
click at [417, 333] on link "Dining Events" at bounding box center [455, 334] width 175 height 29
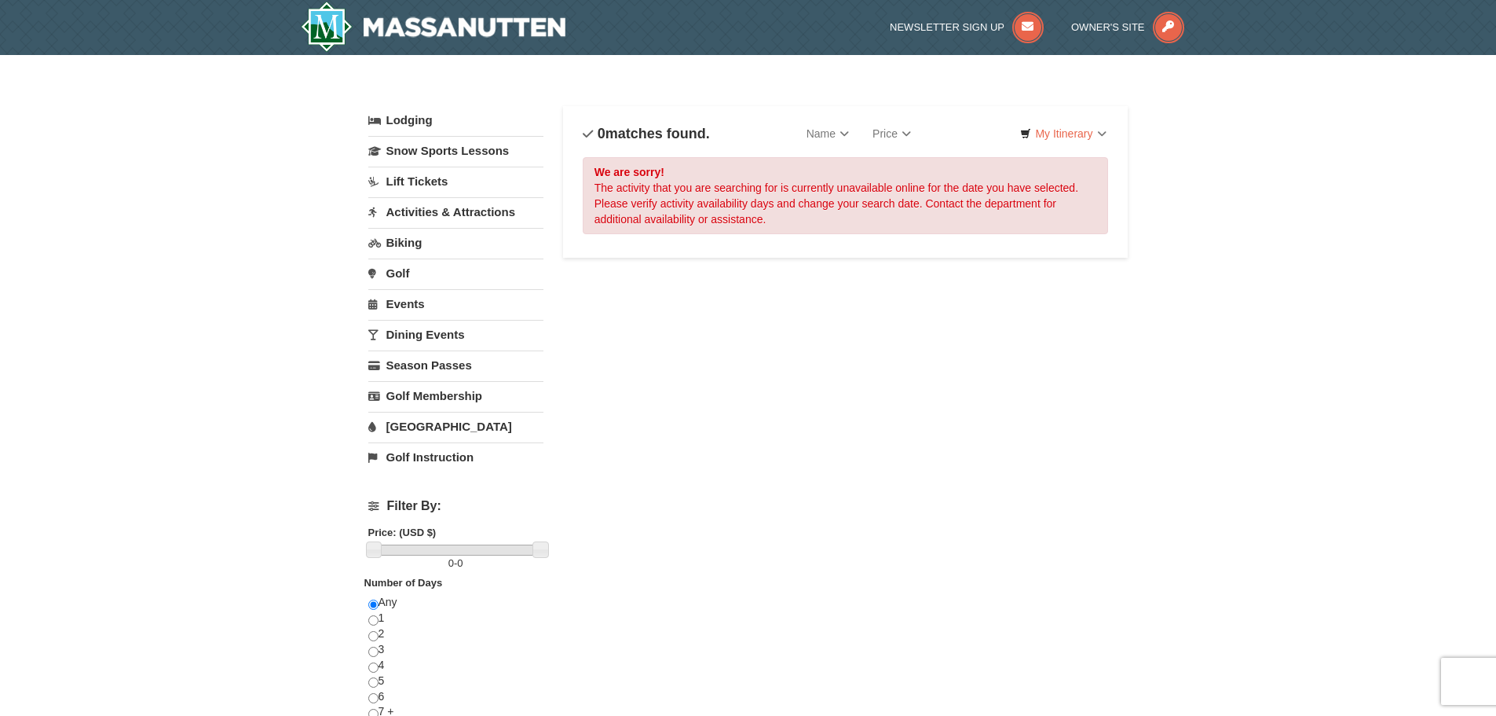
click at [399, 424] on link "[GEOGRAPHIC_DATA]" at bounding box center [455, 426] width 175 height 29
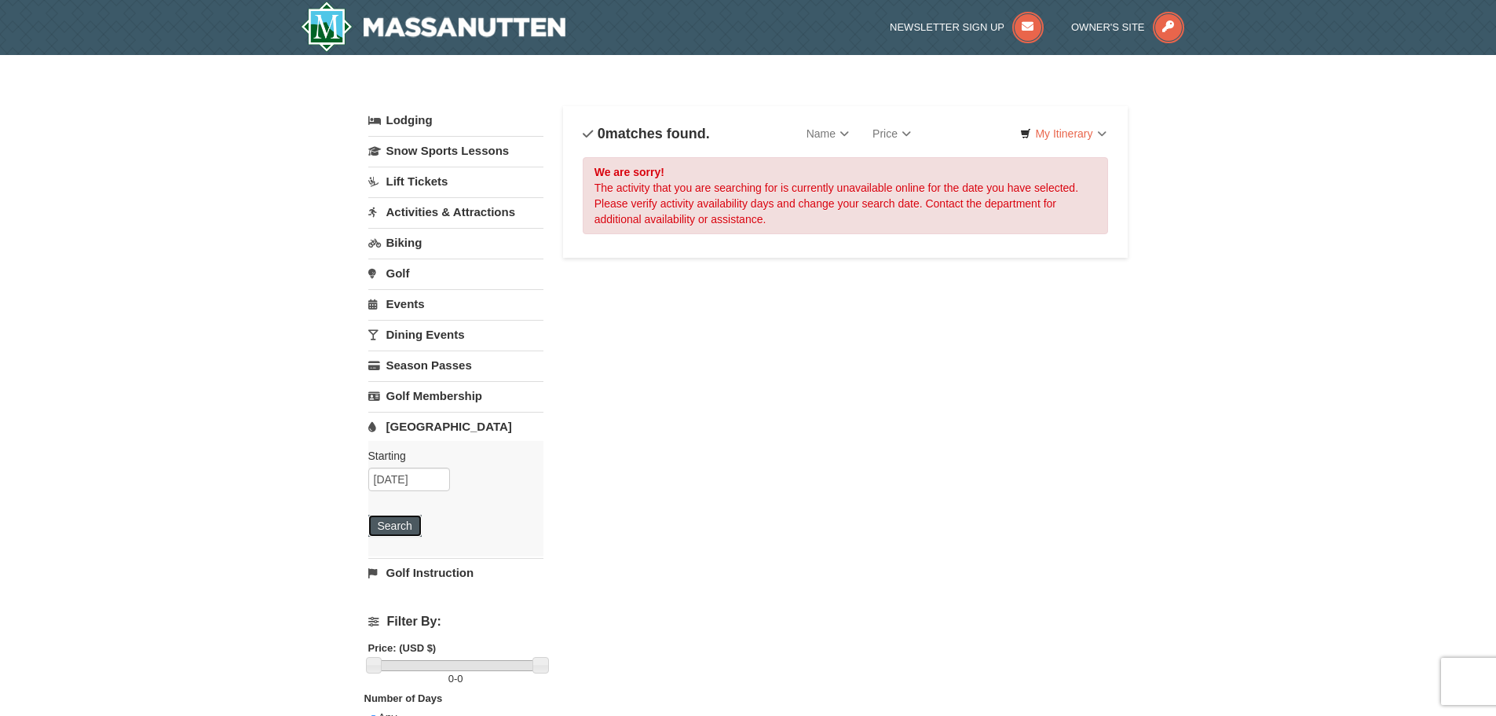
click at [386, 521] on button "Search" at bounding box center [394, 526] width 53 height 22
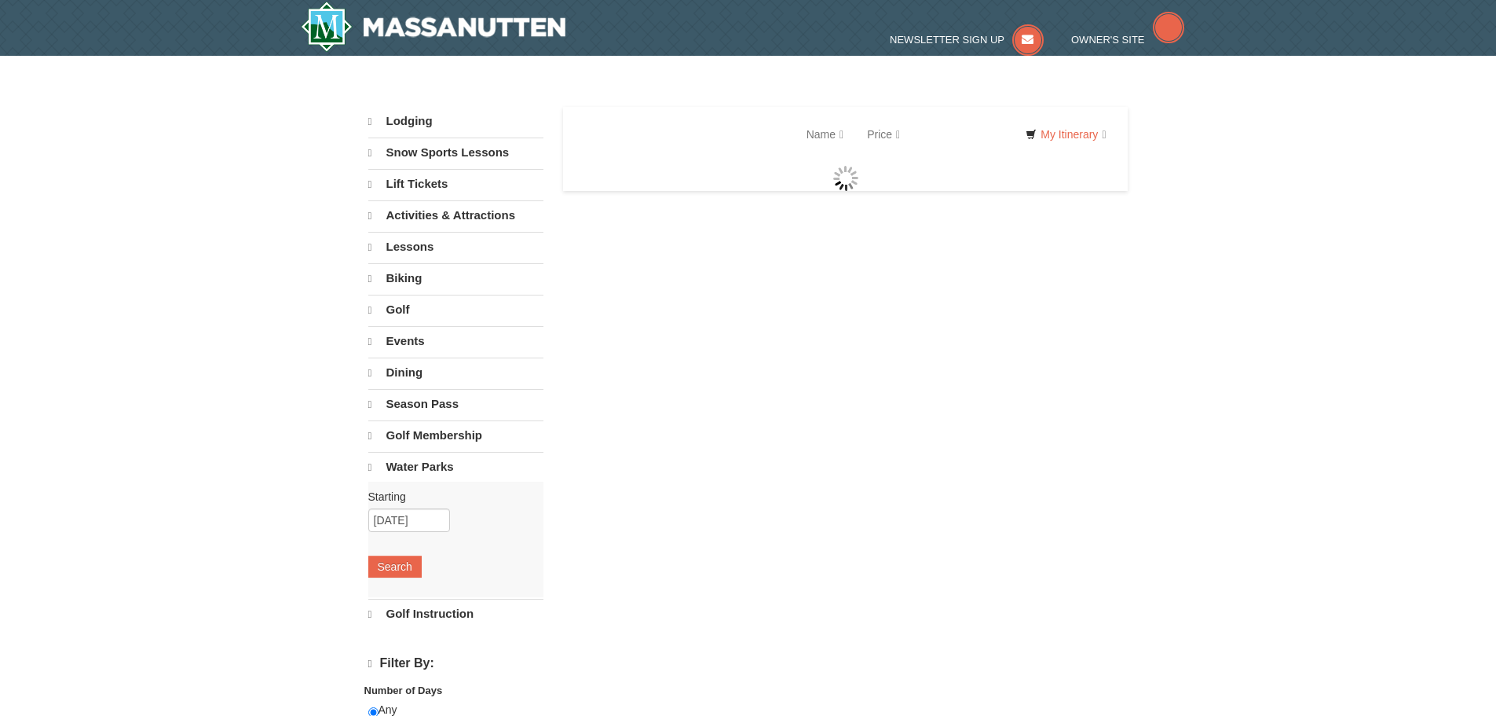
select select "9"
